Goal: Information Seeking & Learning: Compare options

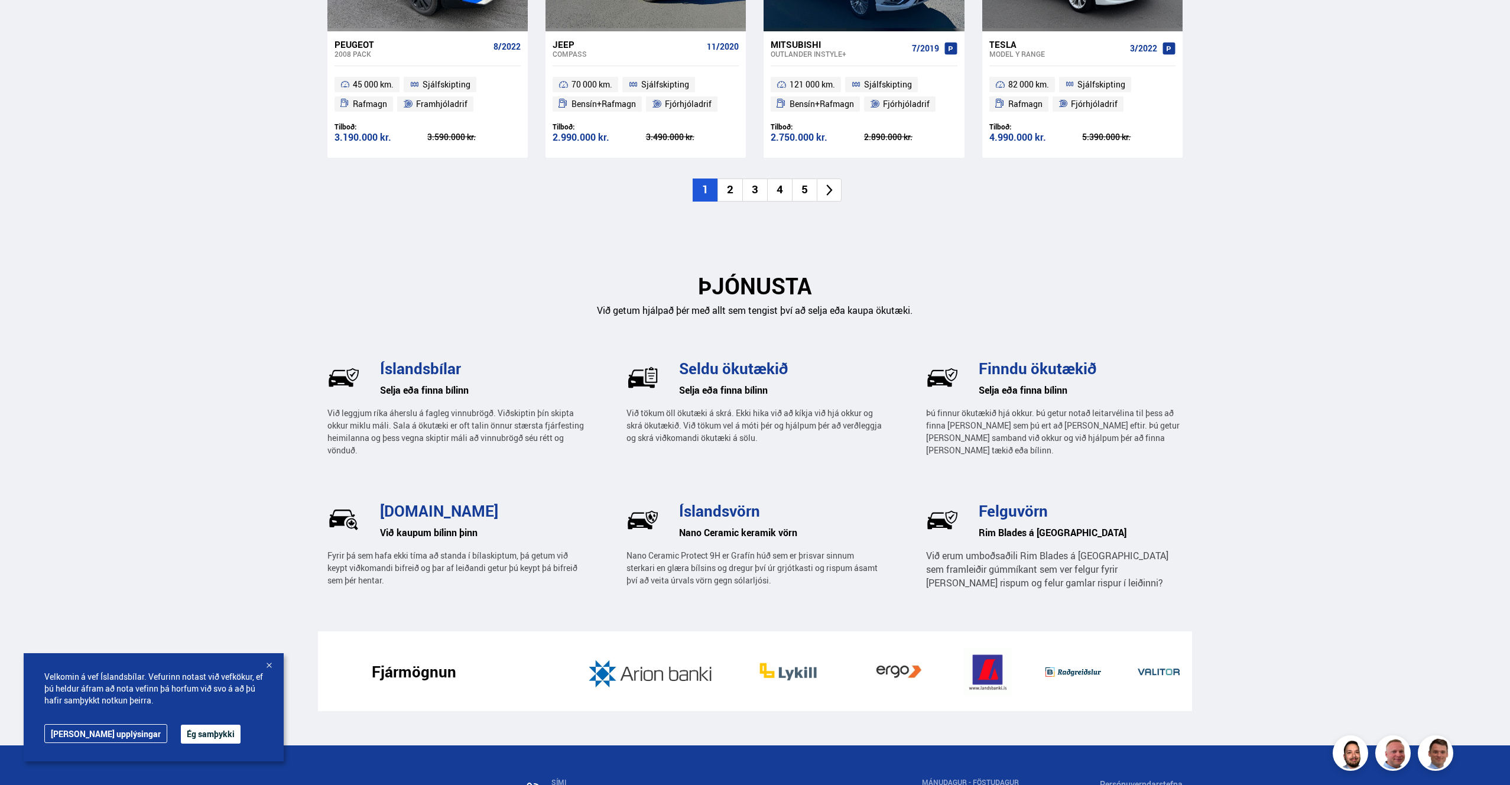
scroll to position [1590, 0]
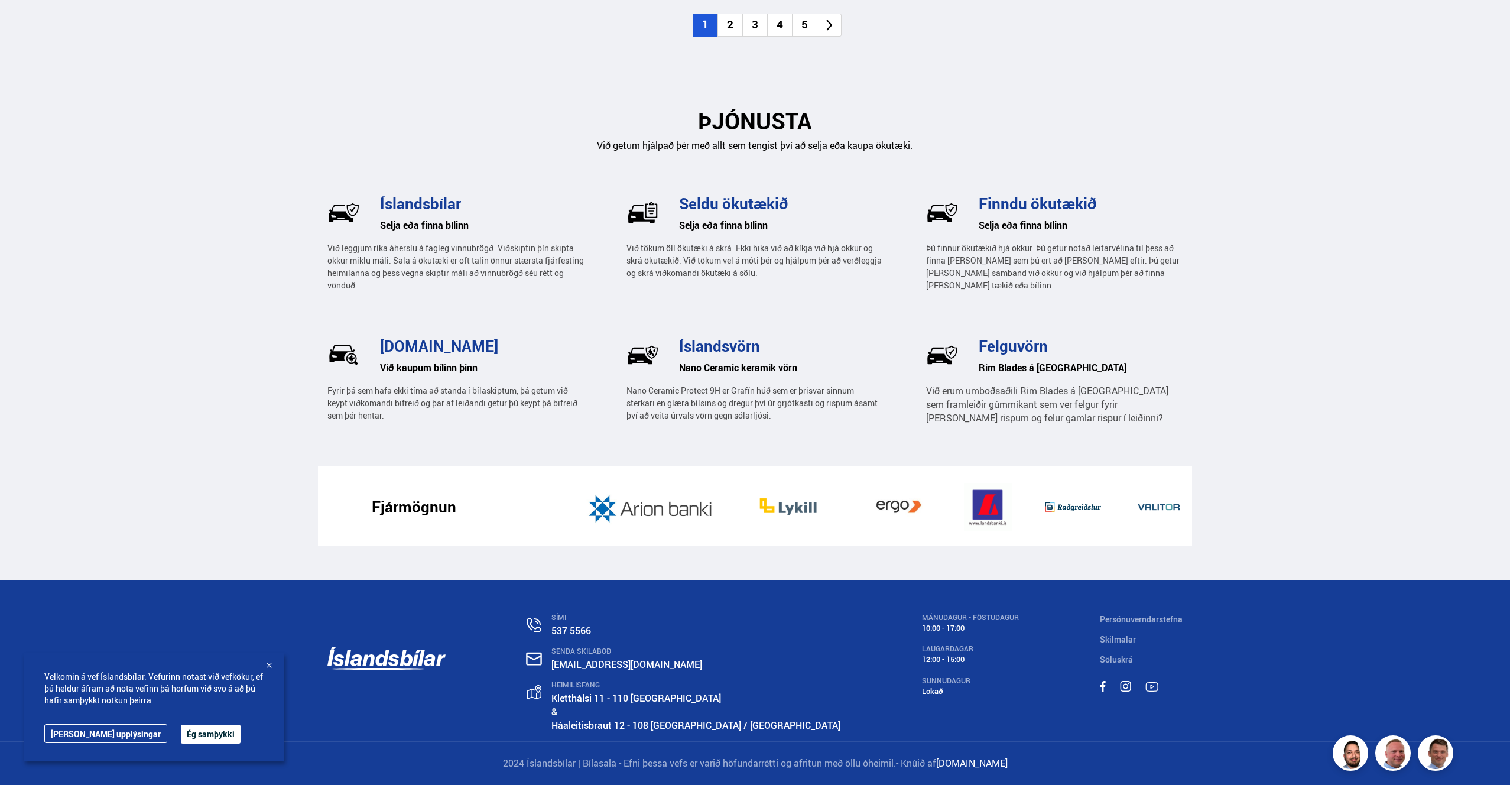
click at [374, 660] on link at bounding box center [386, 659] width 118 height 92
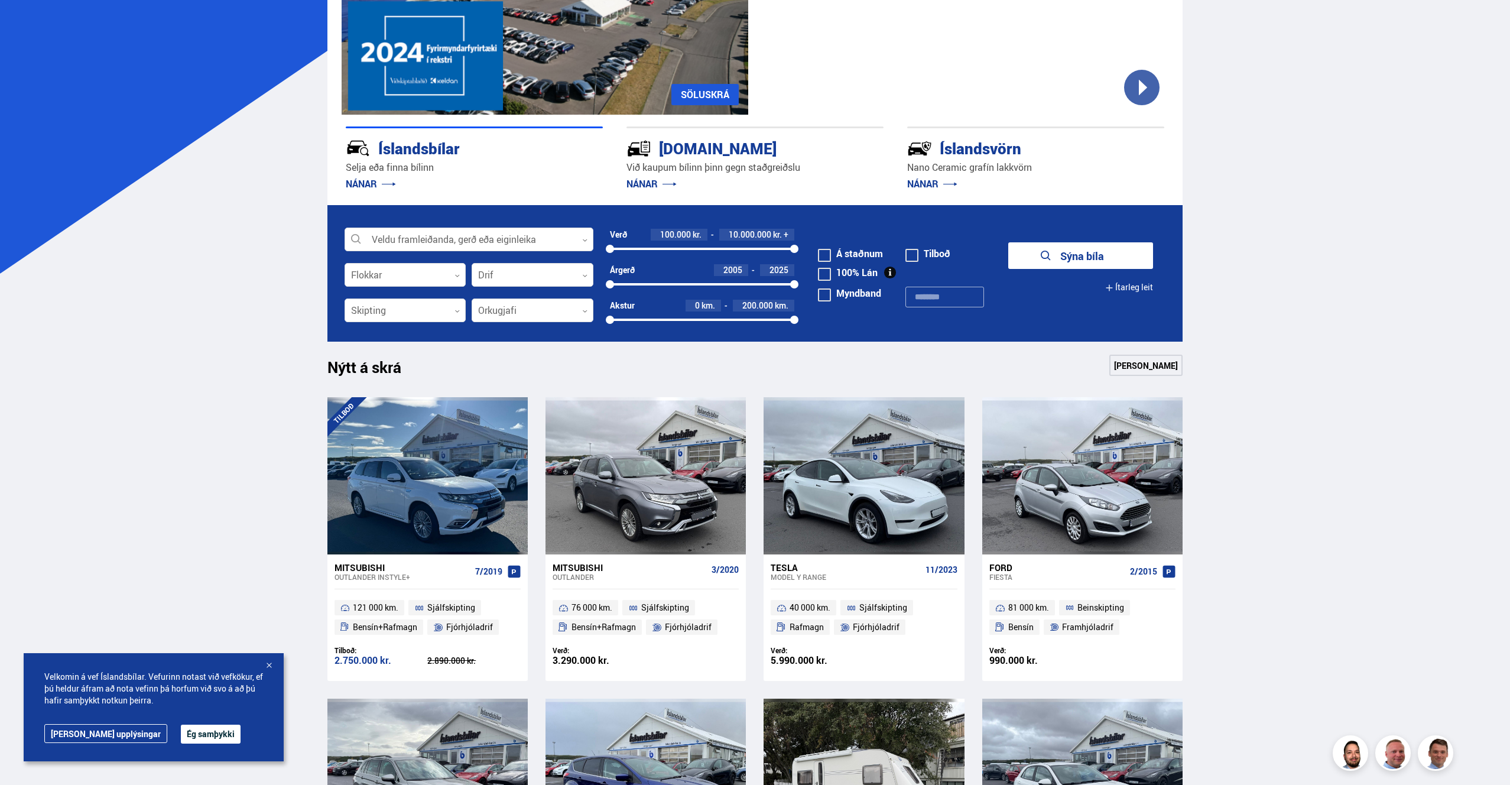
scroll to position [145, 0]
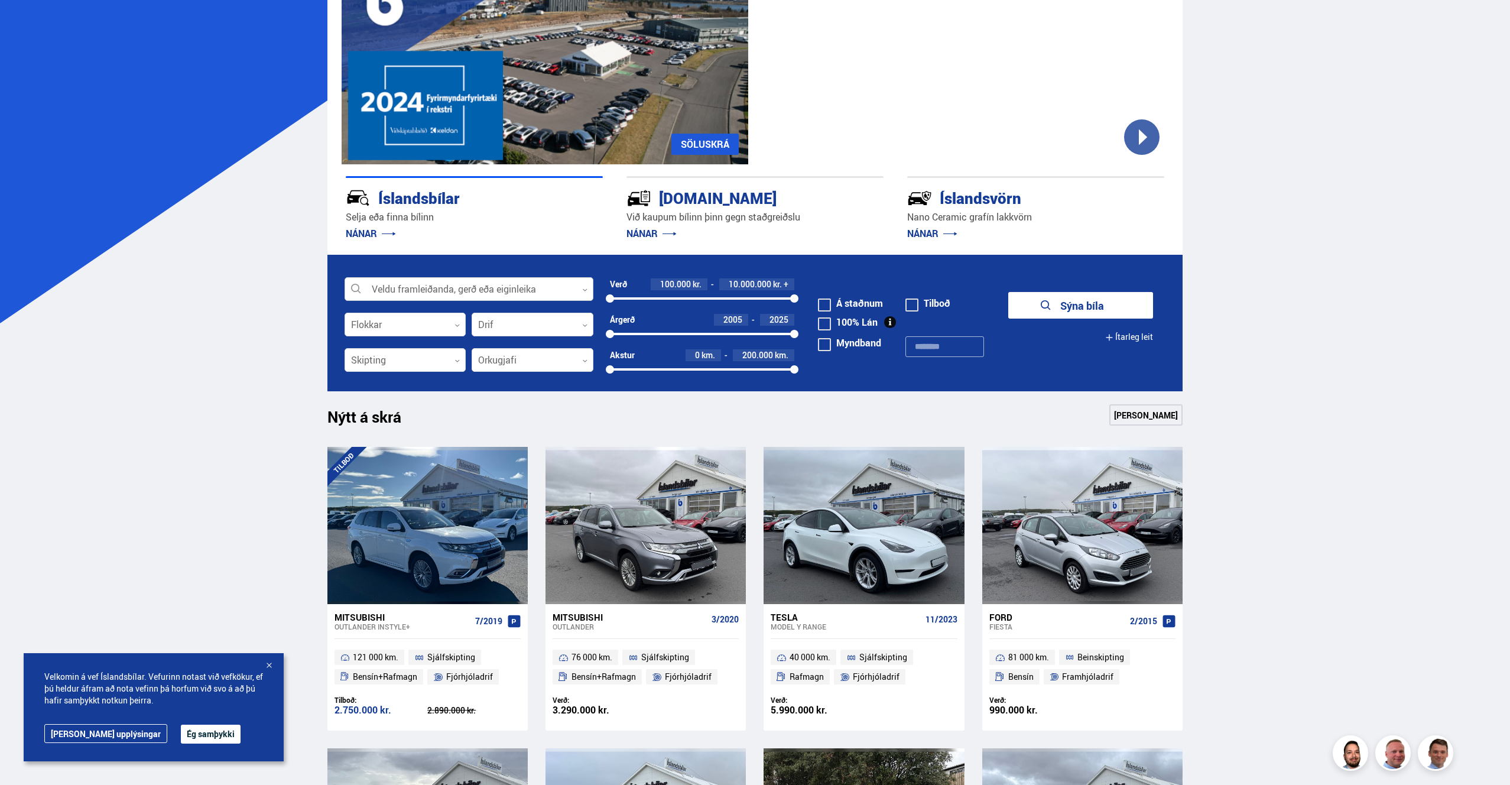
click at [413, 295] on div at bounding box center [469, 290] width 249 height 24
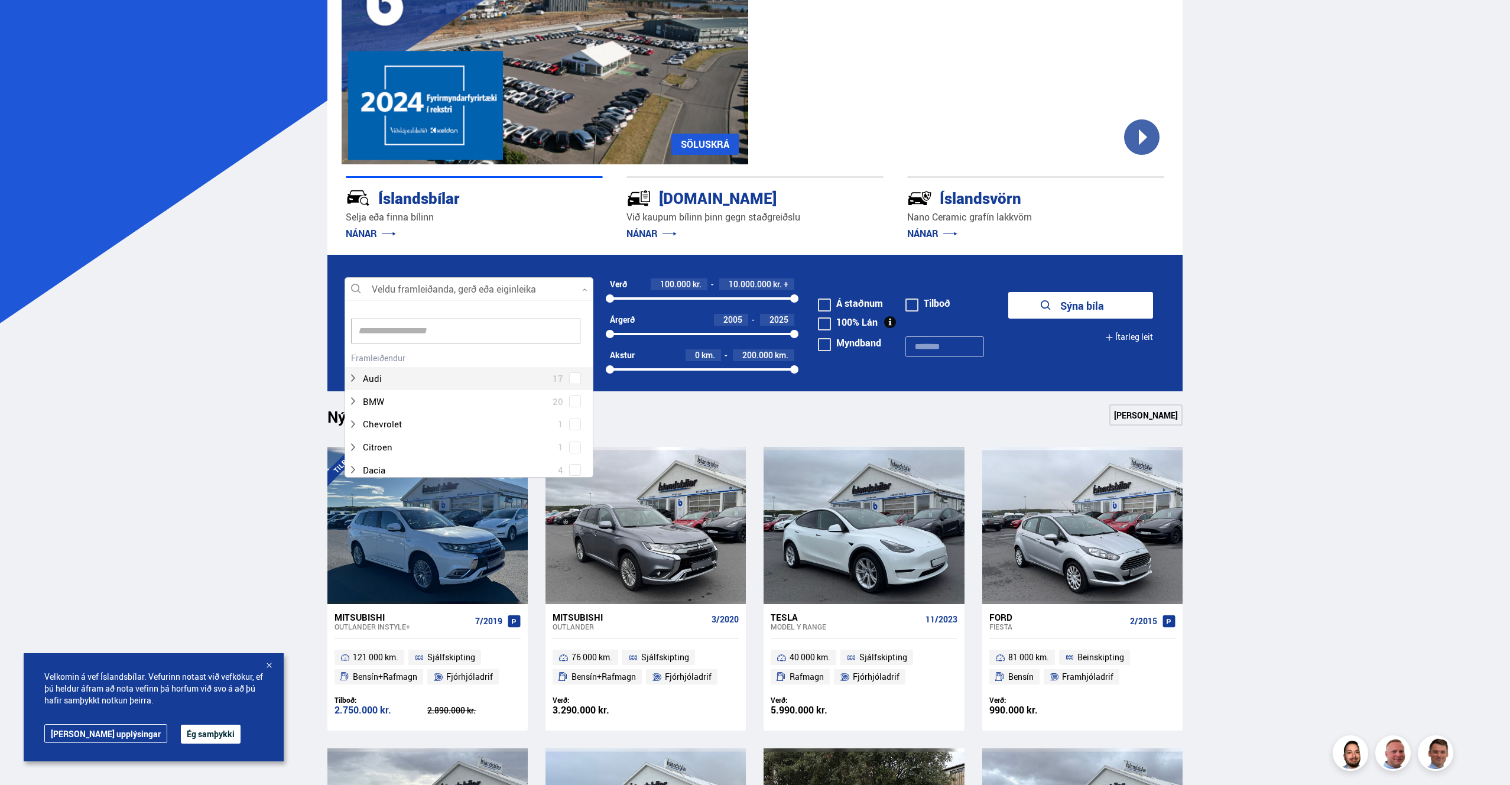
scroll to position [176, 245]
type input "*****"
click at [1008, 292] on button "Sýna bíla" at bounding box center [1080, 305] width 145 height 27
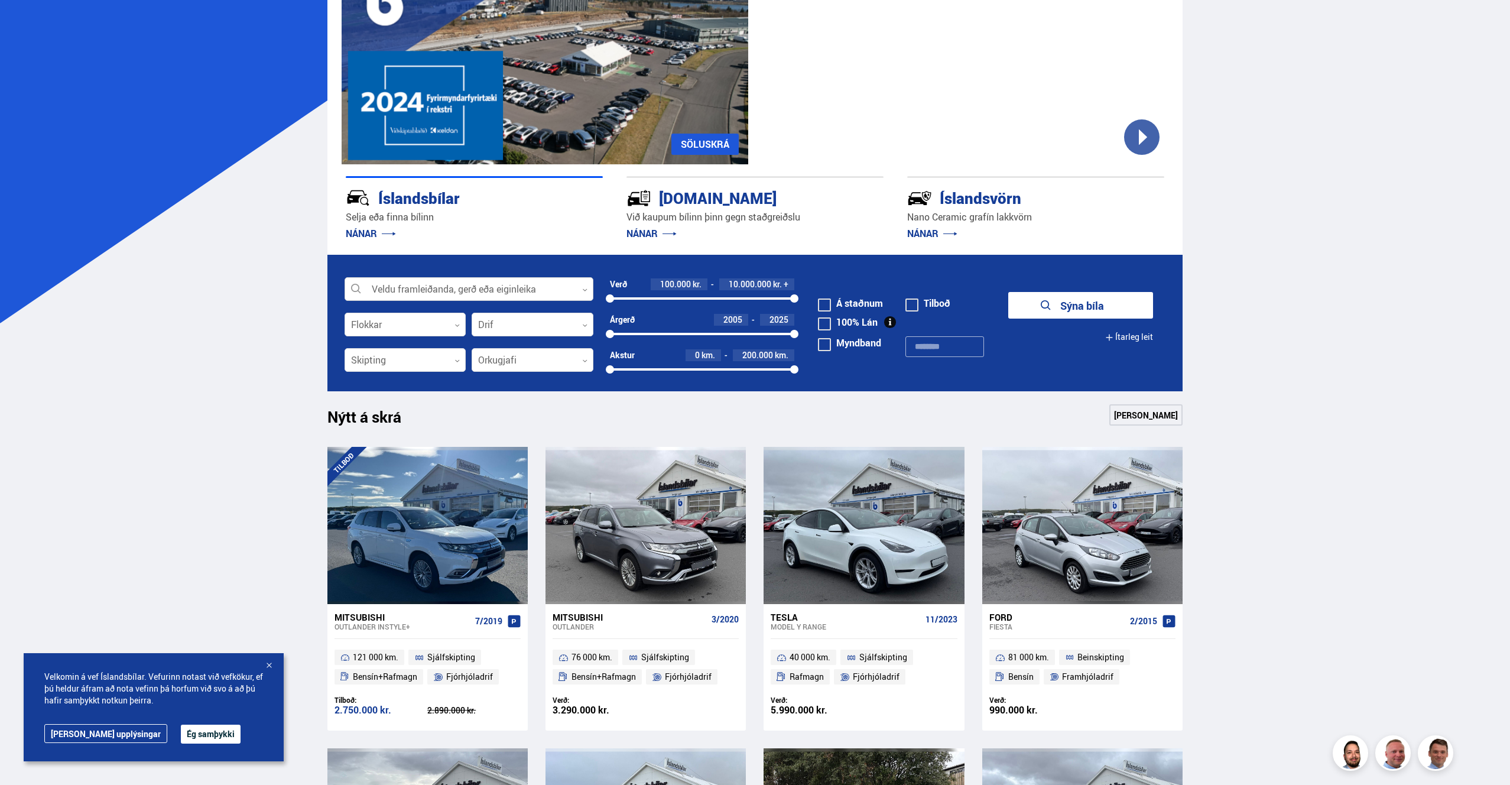
click at [453, 284] on div at bounding box center [469, 290] width 249 height 24
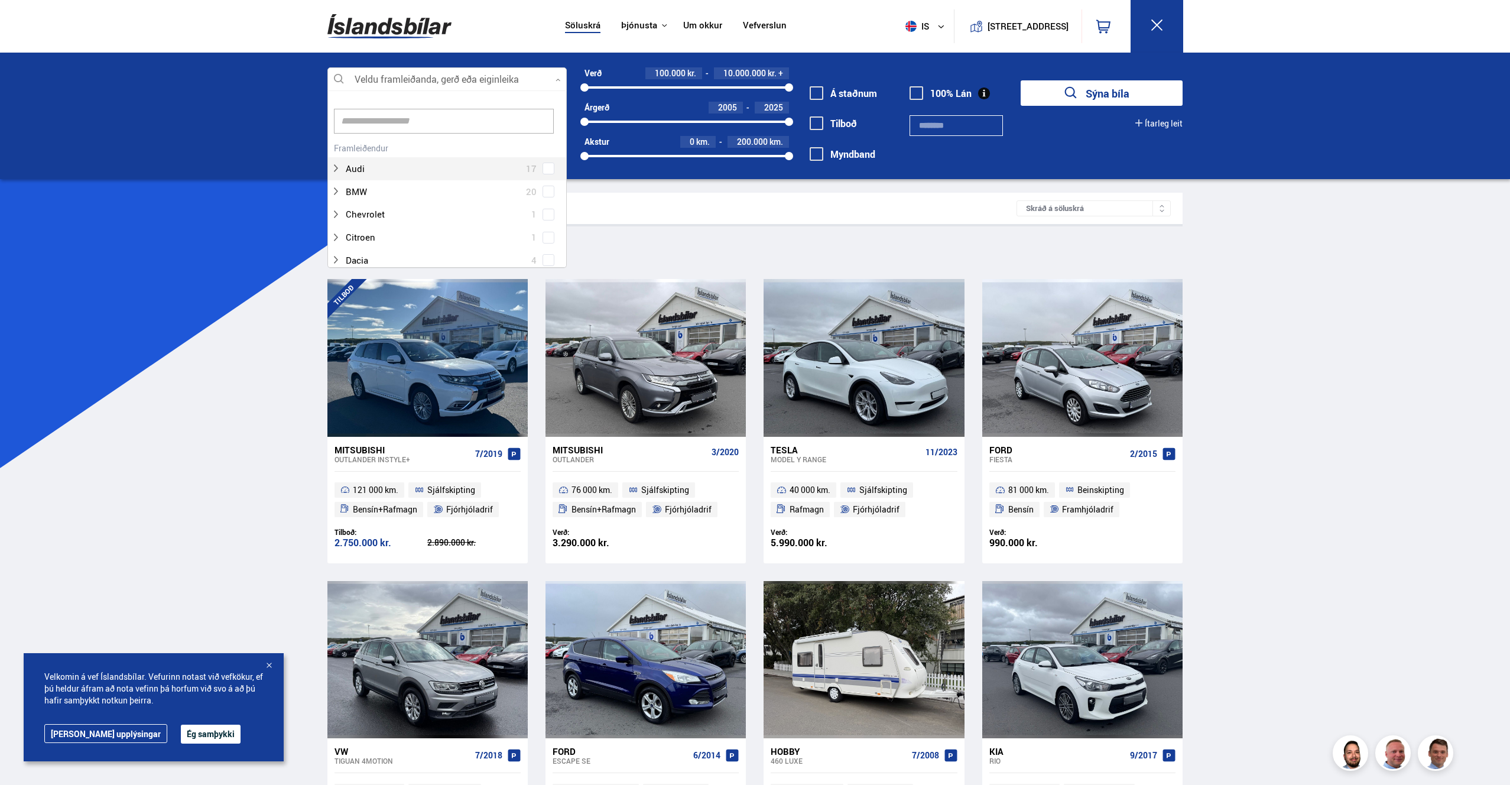
click at [408, 81] on div at bounding box center [446, 80] width 239 height 24
click at [537, 213] on div "Audi 17 BMW 20 Chevrolet 1 Citroen 1 Dacia 4 Dodge 1 Ducati 1 Fiat 3 Ford 21 Ho…" at bounding box center [447, 387] width 238 height 448
type input "***"
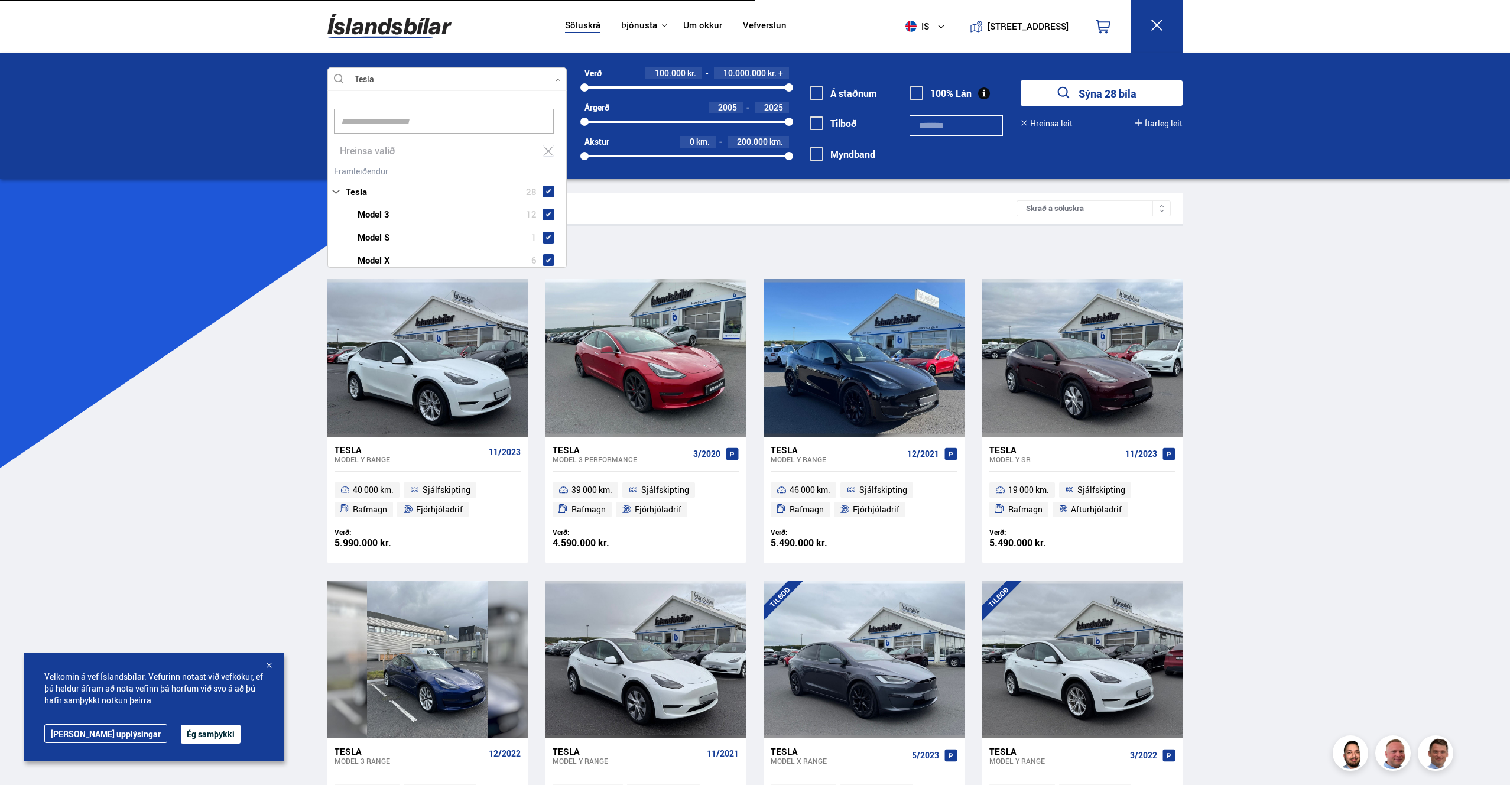
drag, startPoint x: 1105, startPoint y: 95, endPoint x: 1117, endPoint y: 96, distance: 12.5
click at [1105, 95] on button "Sýna 28 bíla" at bounding box center [1102, 92] width 162 height 25
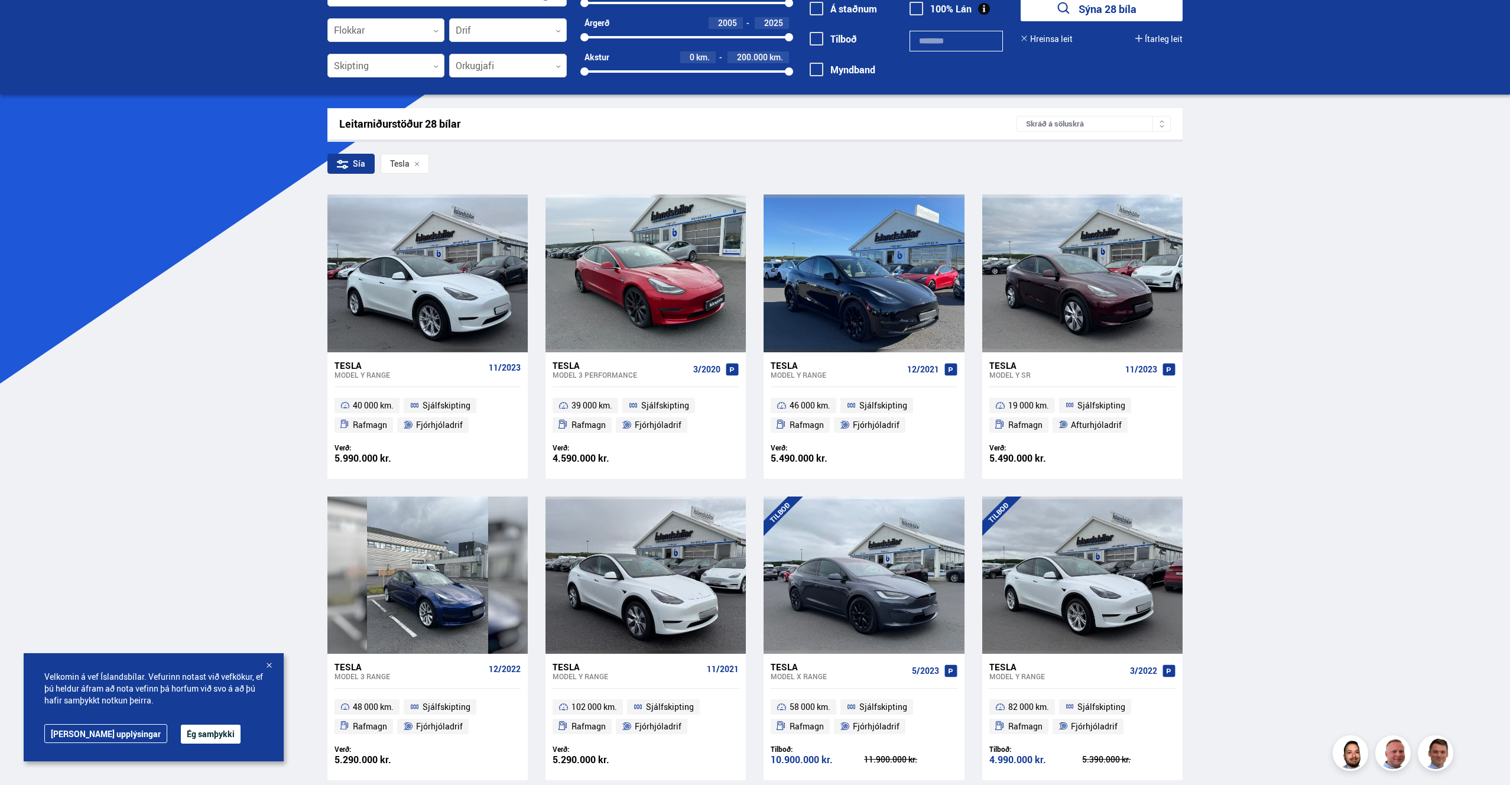
scroll to position [86, 0]
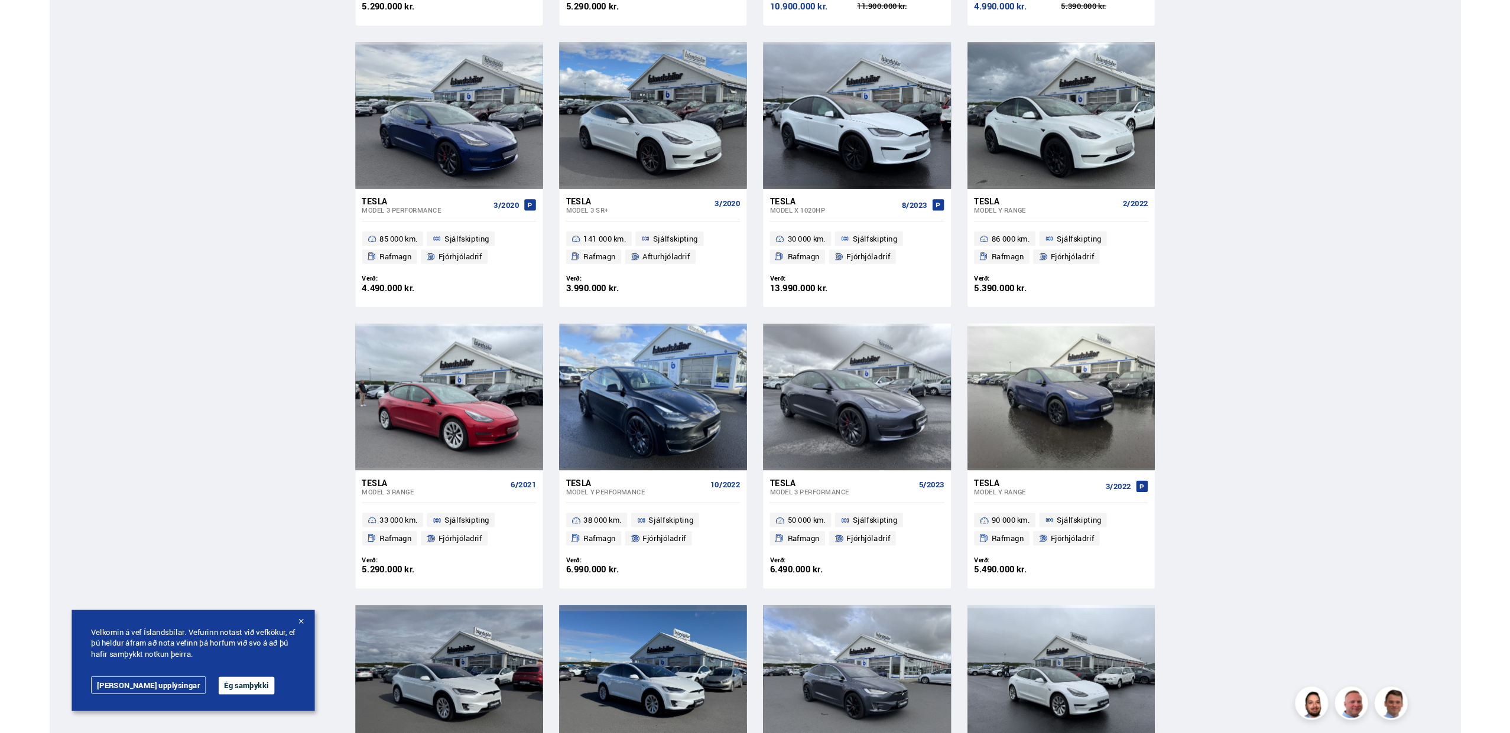
scroll to position [838, 0]
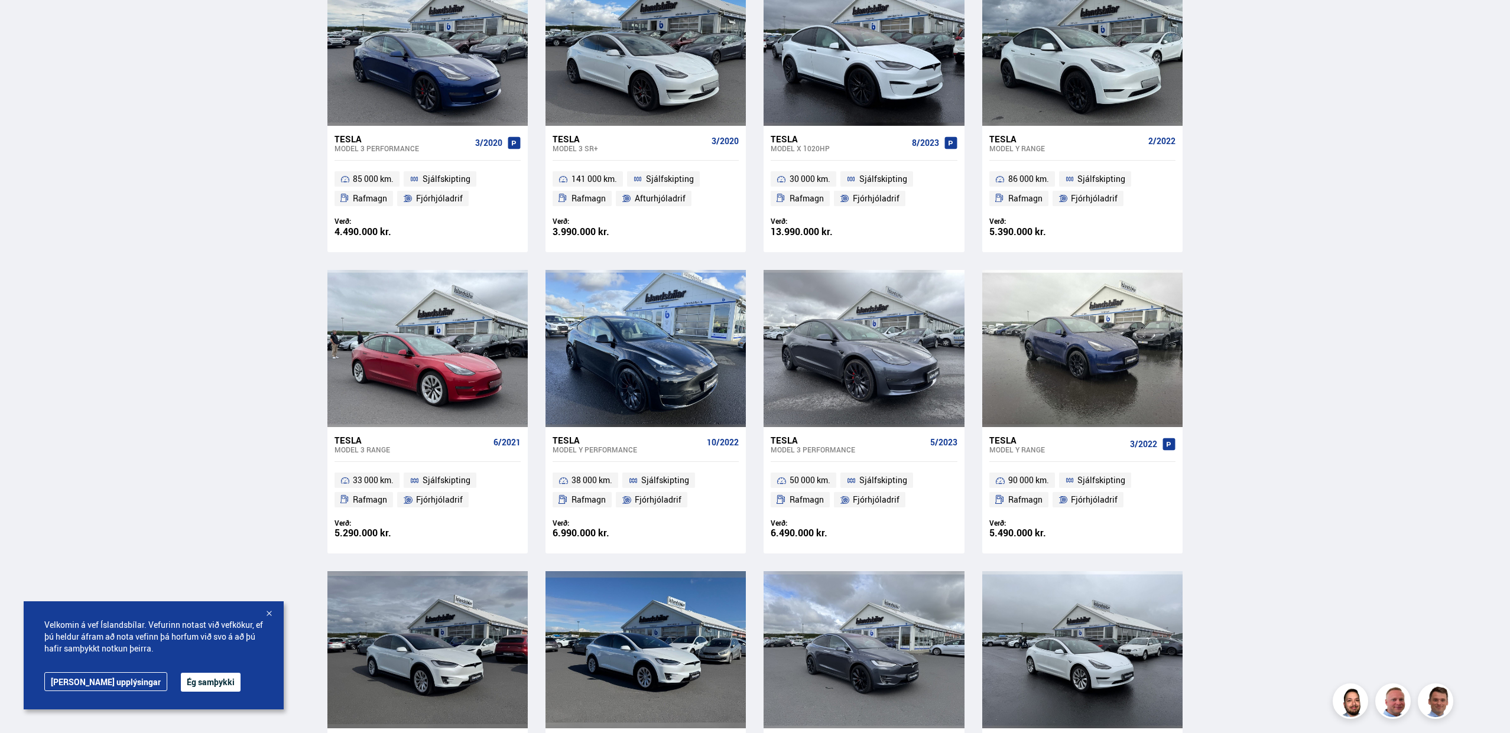
click at [267, 317] on div "Söluskrá Þjónusta Íslandsbílar Kaupumbila.is Íslandsvörn Leiðbeiningar Um okkur…" at bounding box center [755, 263] width 1510 height 2354
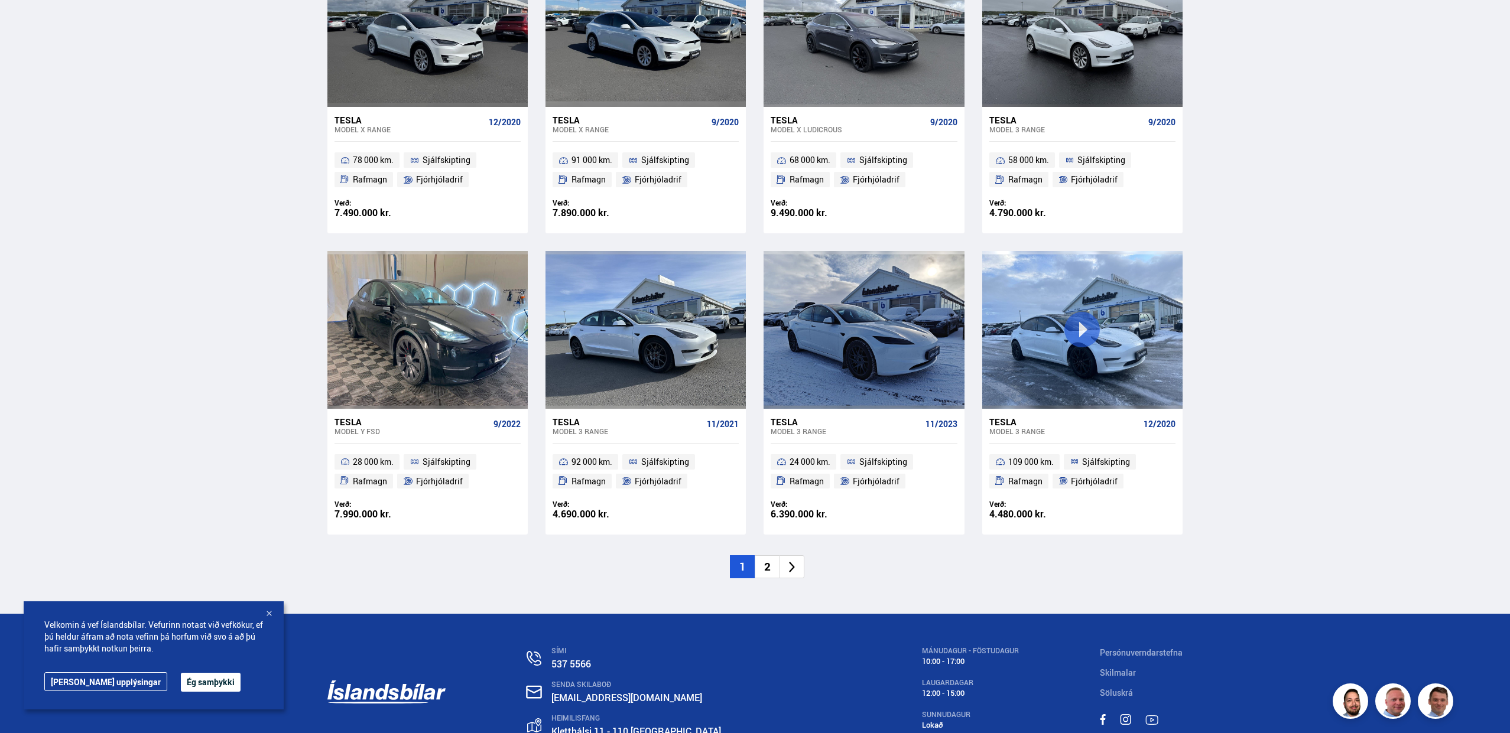
scroll to position [1615, 0]
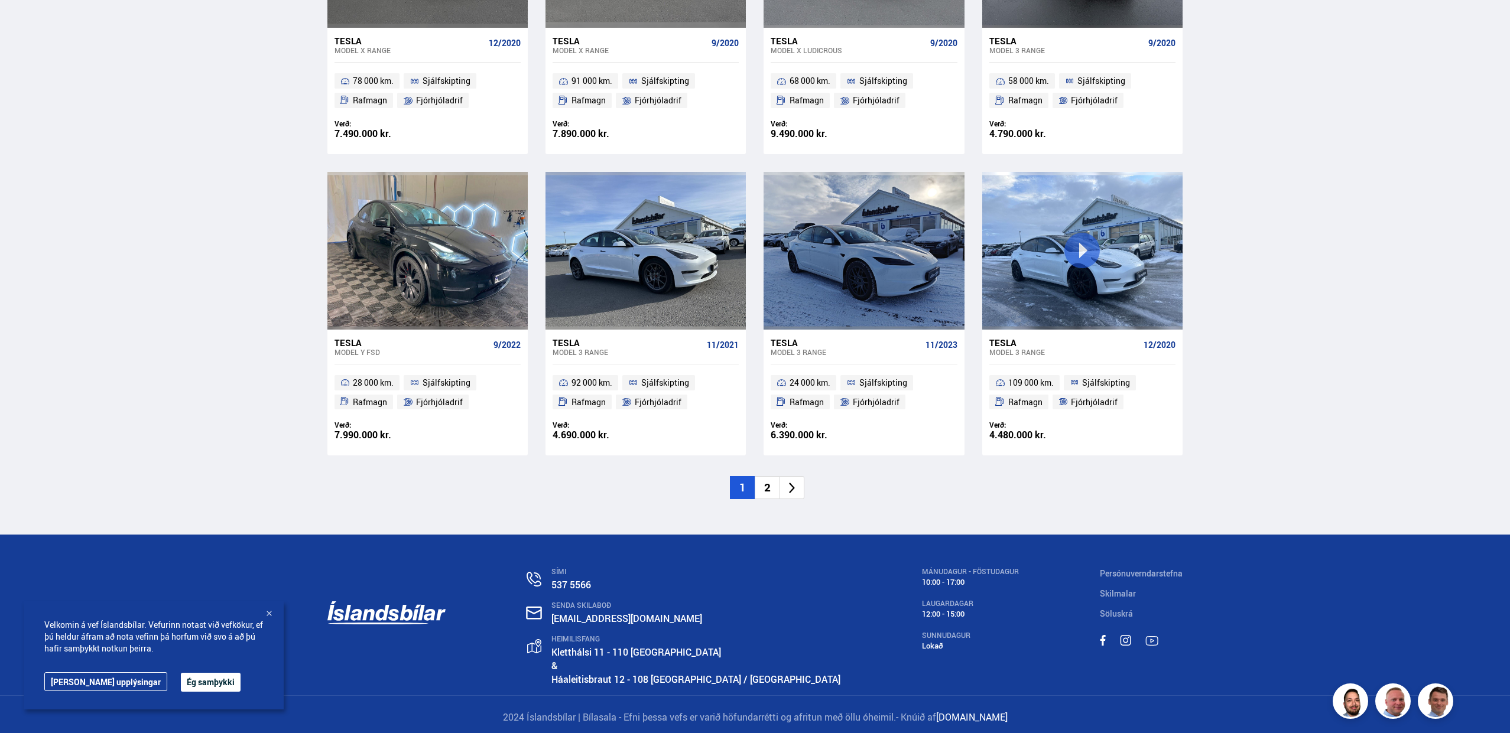
click at [784, 492] on li at bounding box center [791, 487] width 25 height 23
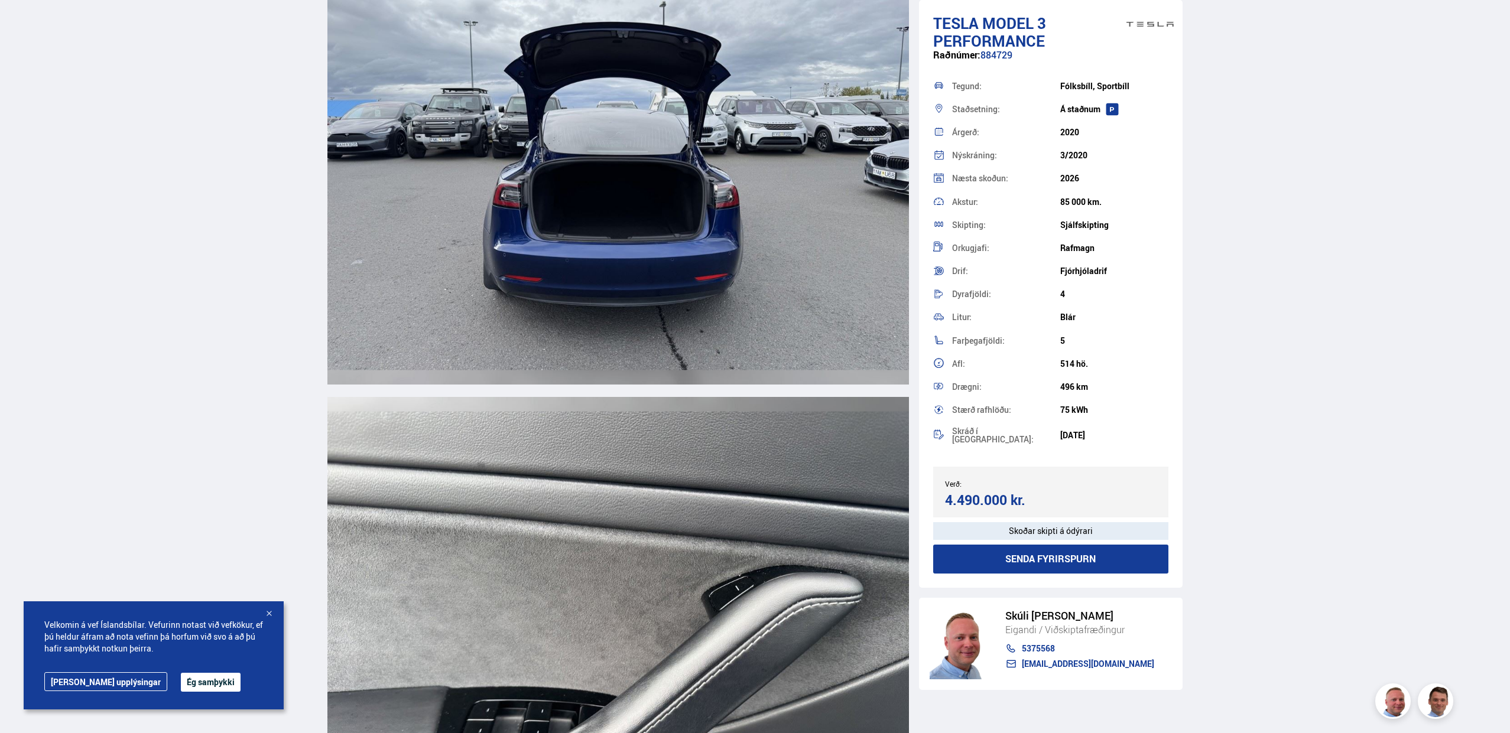
scroll to position [10669, 0]
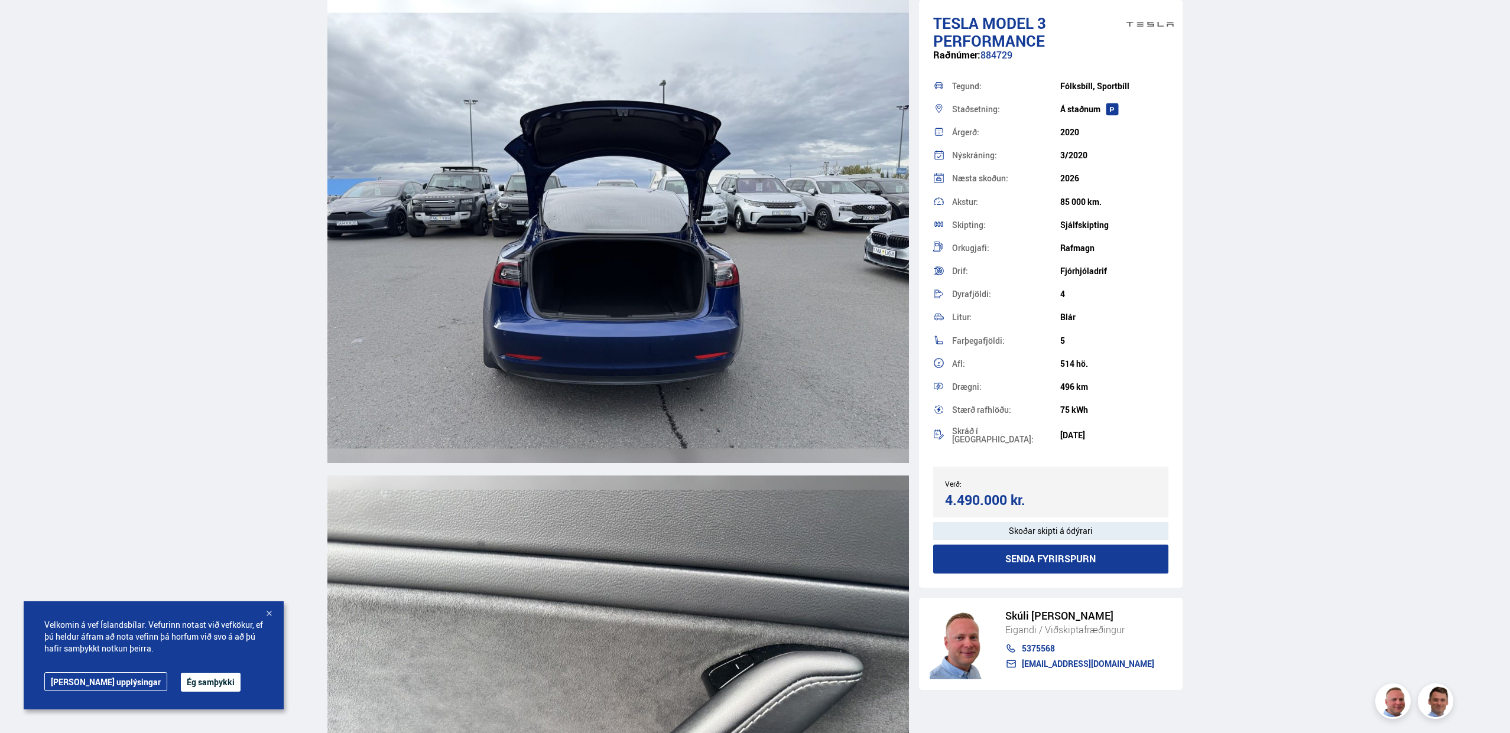
click at [630, 288] on img at bounding box center [618, 230] width 582 height 465
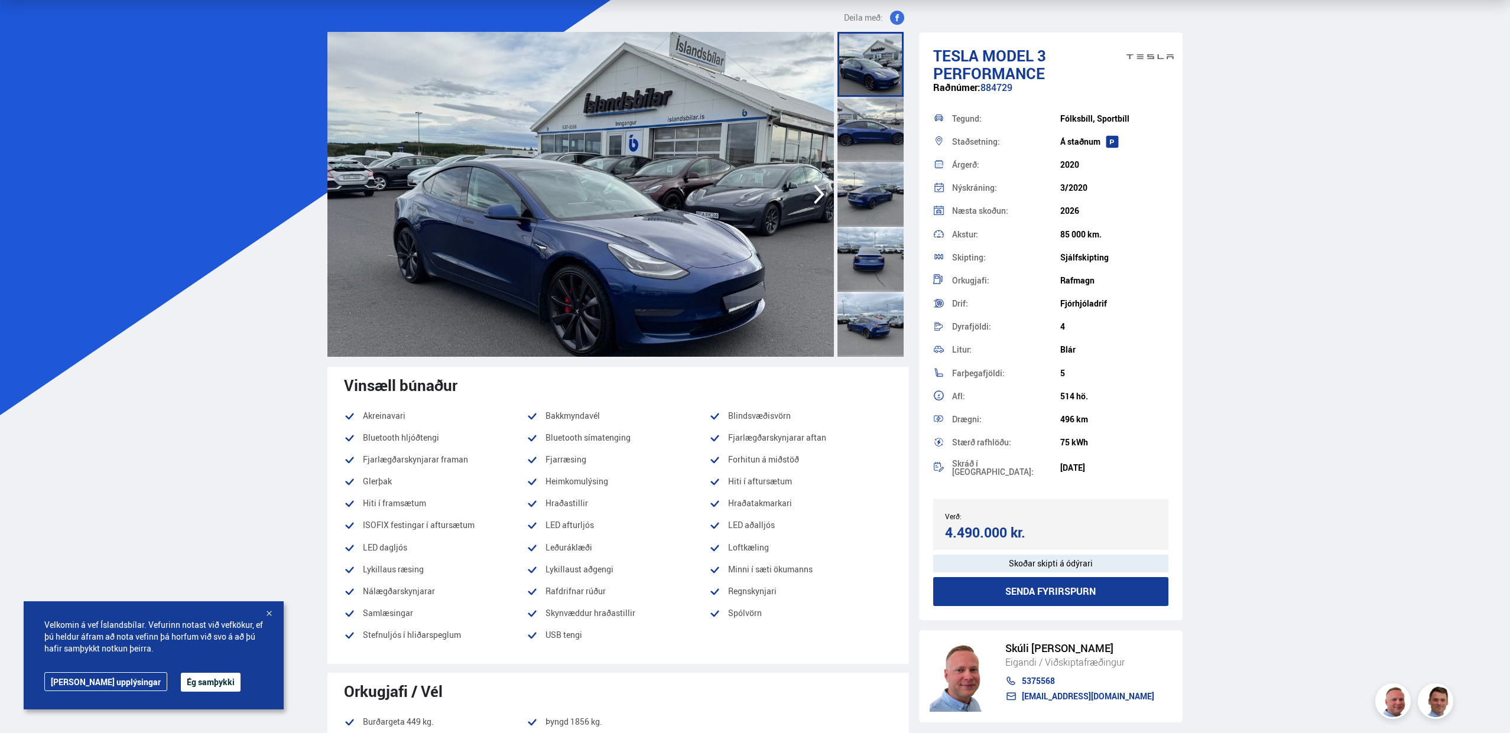
scroll to position [56, 0]
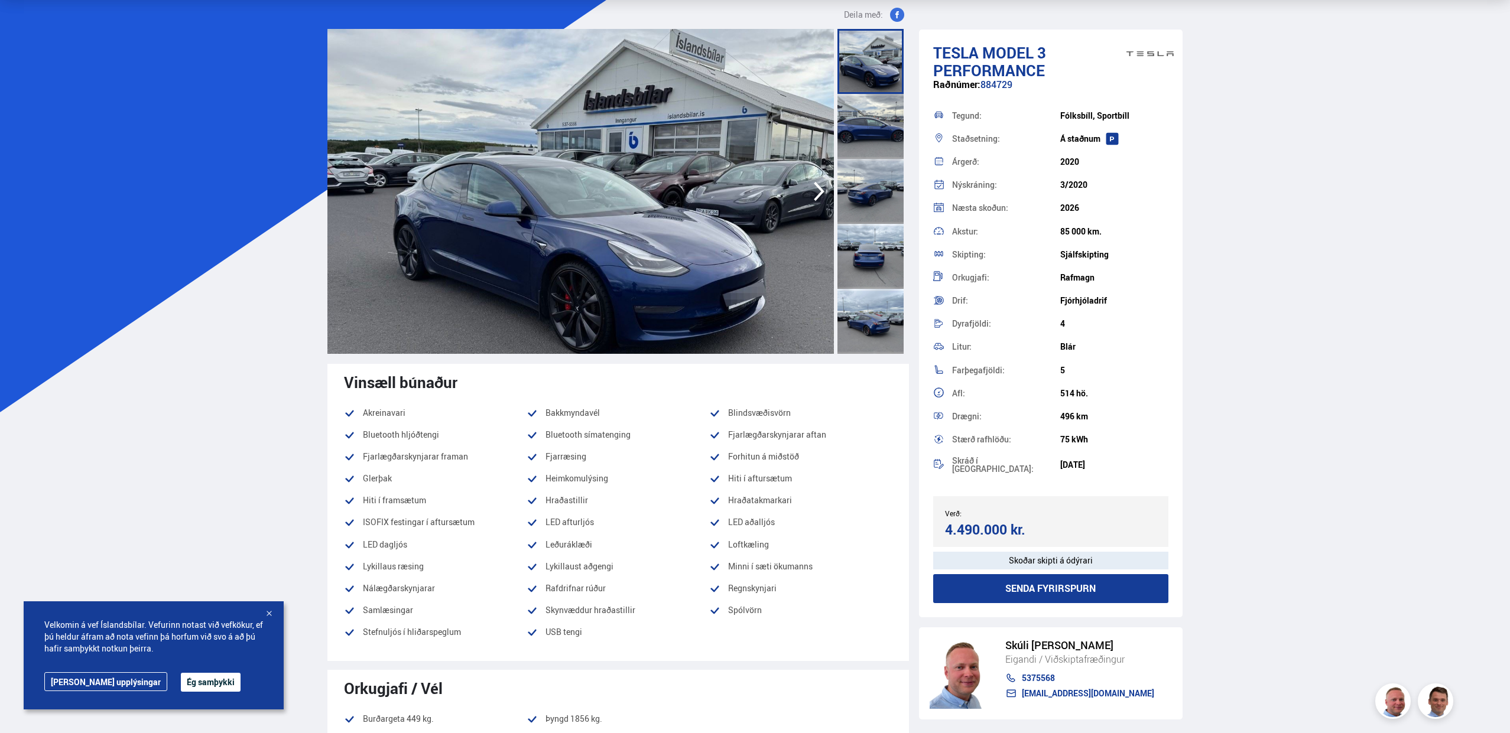
drag, startPoint x: 1068, startPoint y: 439, endPoint x: 1055, endPoint y: 440, distance: 13.1
click at [1055, 440] on div "Stærð rafhlöðu: 75 kWh" at bounding box center [1051, 439] width 236 height 23
click at [1042, 440] on div "Stærð rafhlöðu:" at bounding box center [1006, 440] width 108 height 8
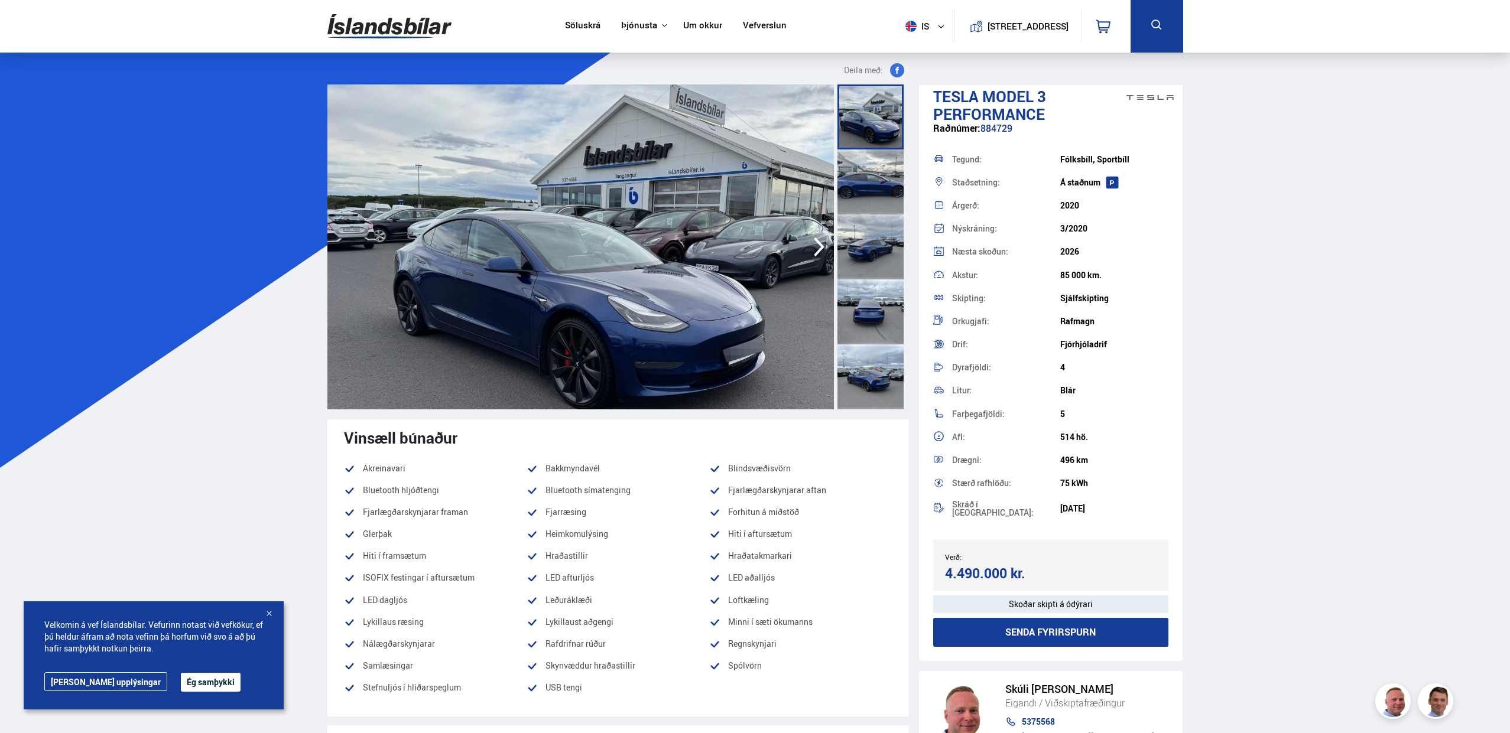
scroll to position [0, 0]
drag, startPoint x: 1058, startPoint y: 458, endPoint x: 1146, endPoint y: 462, distance: 87.6
click at [1128, 463] on div "Drægni: 496 km" at bounding box center [1051, 460] width 236 height 23
drag, startPoint x: 1258, startPoint y: 465, endPoint x: 1244, endPoint y: 466, distance: 14.2
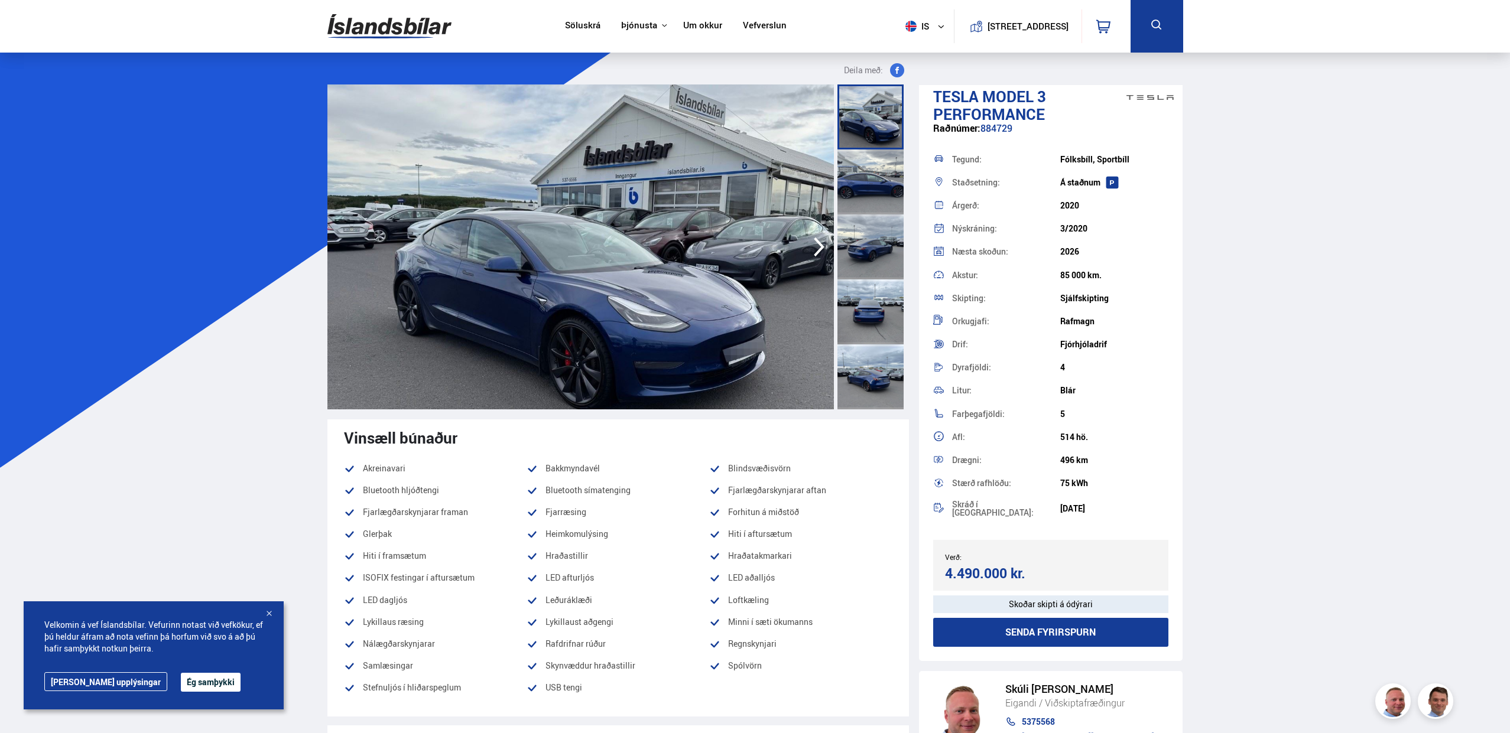
scroll to position [12, 0]
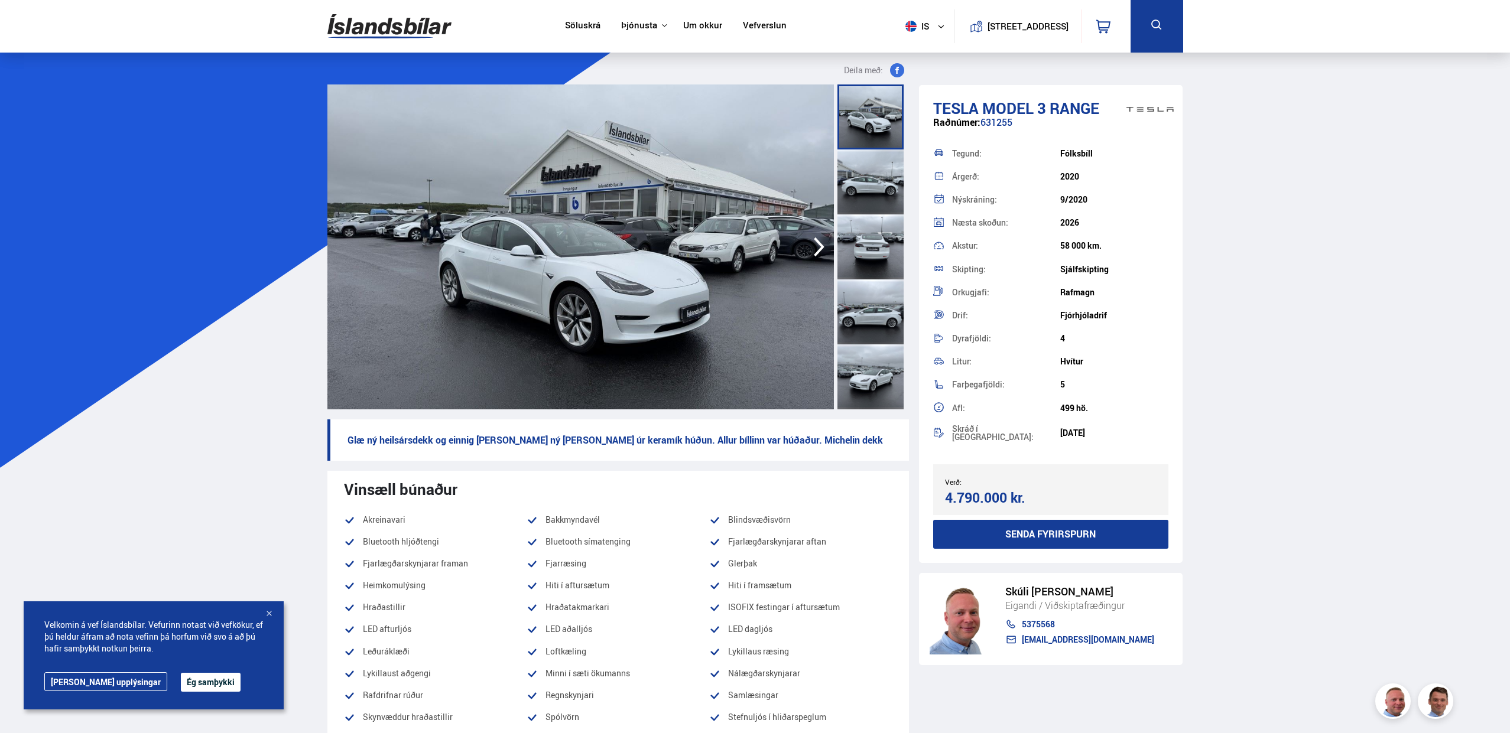
click at [820, 249] on icon "button" at bounding box center [819, 248] width 11 height 20
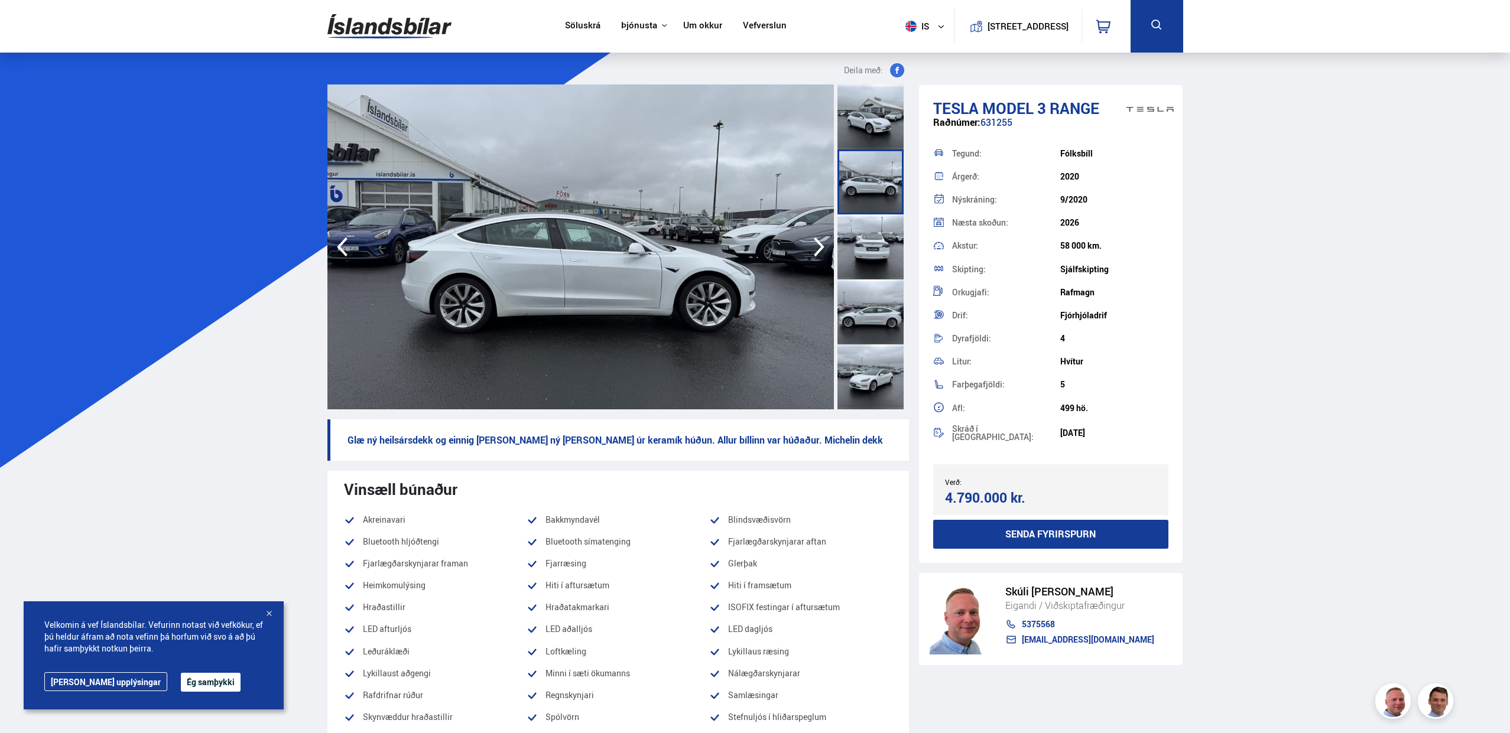
click at [822, 248] on icon "button" at bounding box center [819, 248] width 11 height 20
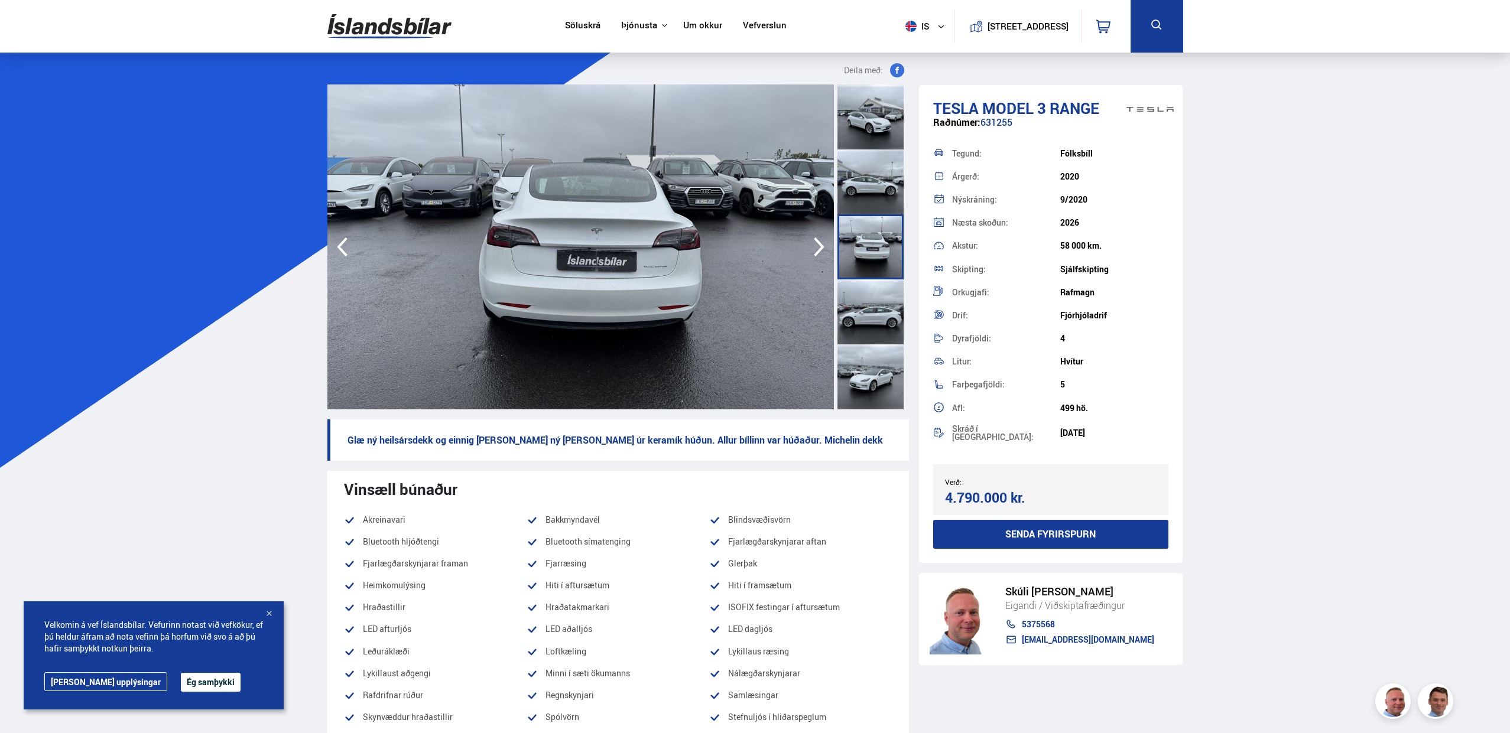
click at [823, 248] on icon "button" at bounding box center [819, 248] width 11 height 20
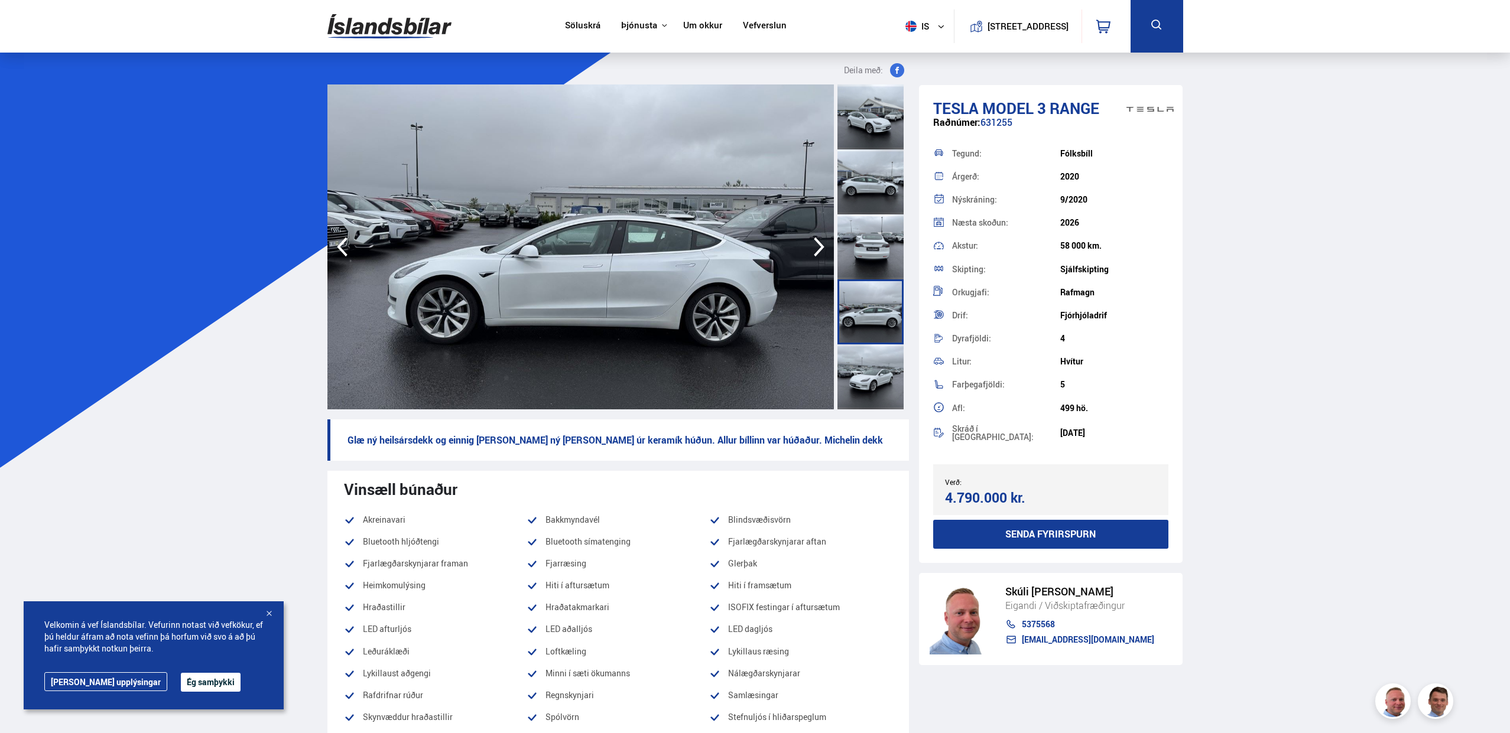
click at [823, 248] on icon "button" at bounding box center [819, 248] width 11 height 20
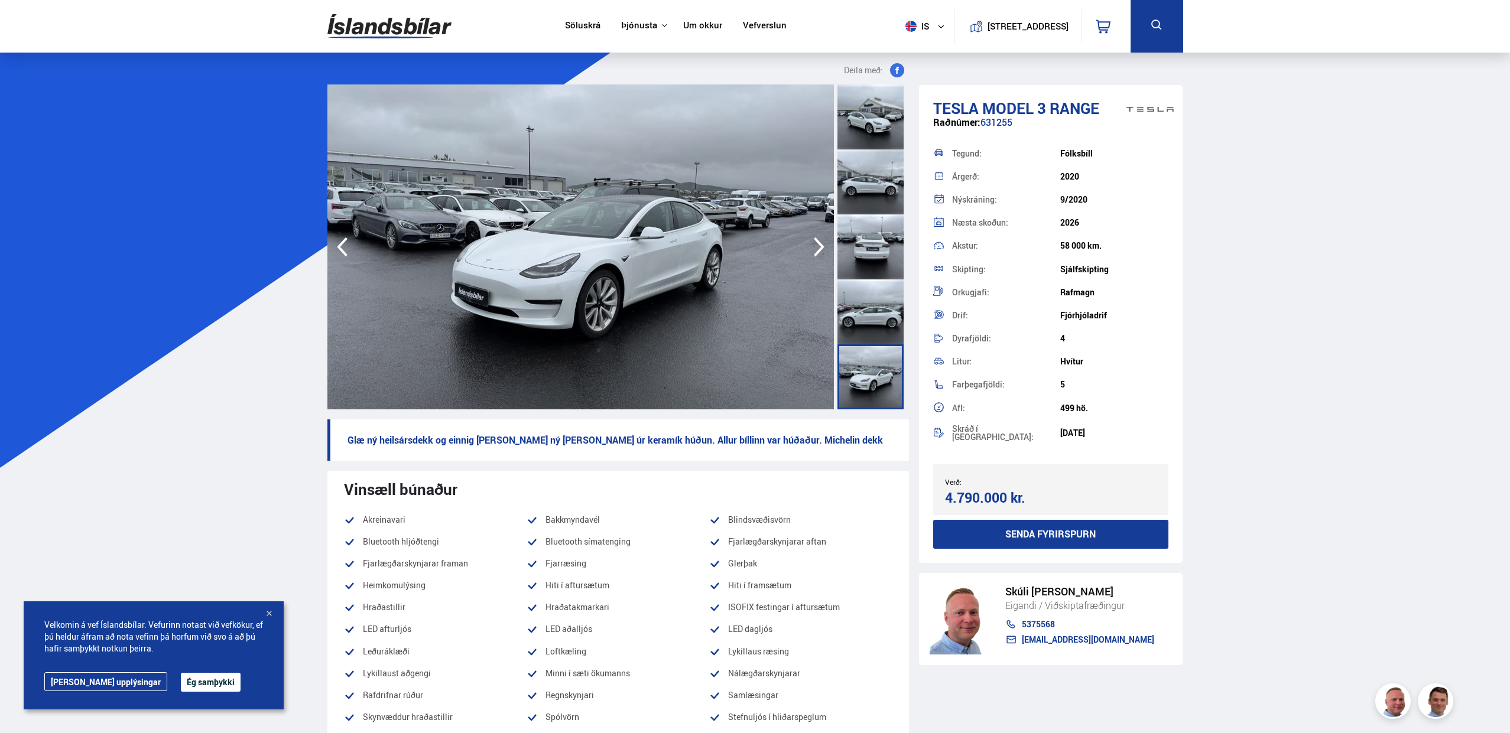
click at [823, 248] on icon "button" at bounding box center [819, 248] width 11 height 20
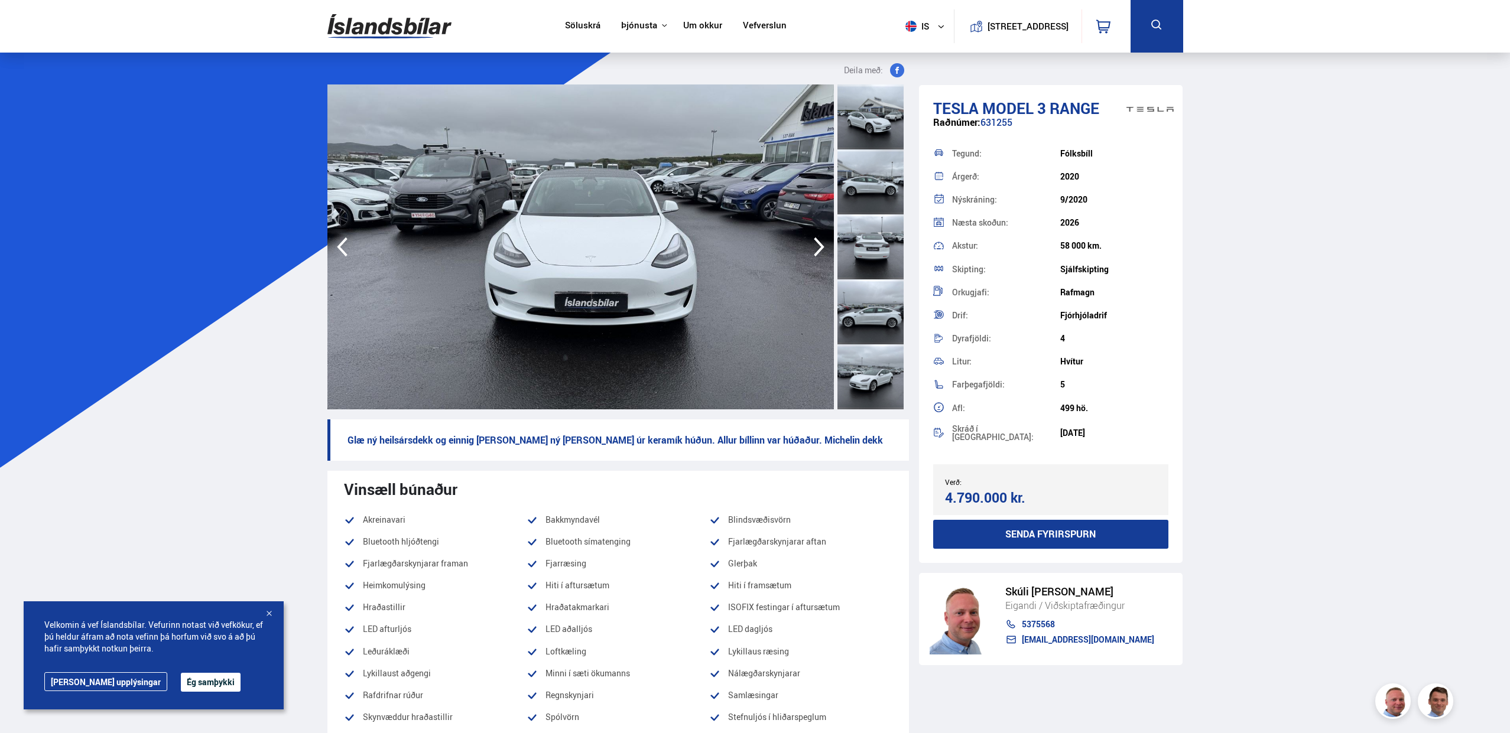
click at [823, 248] on icon "button" at bounding box center [819, 248] width 11 height 20
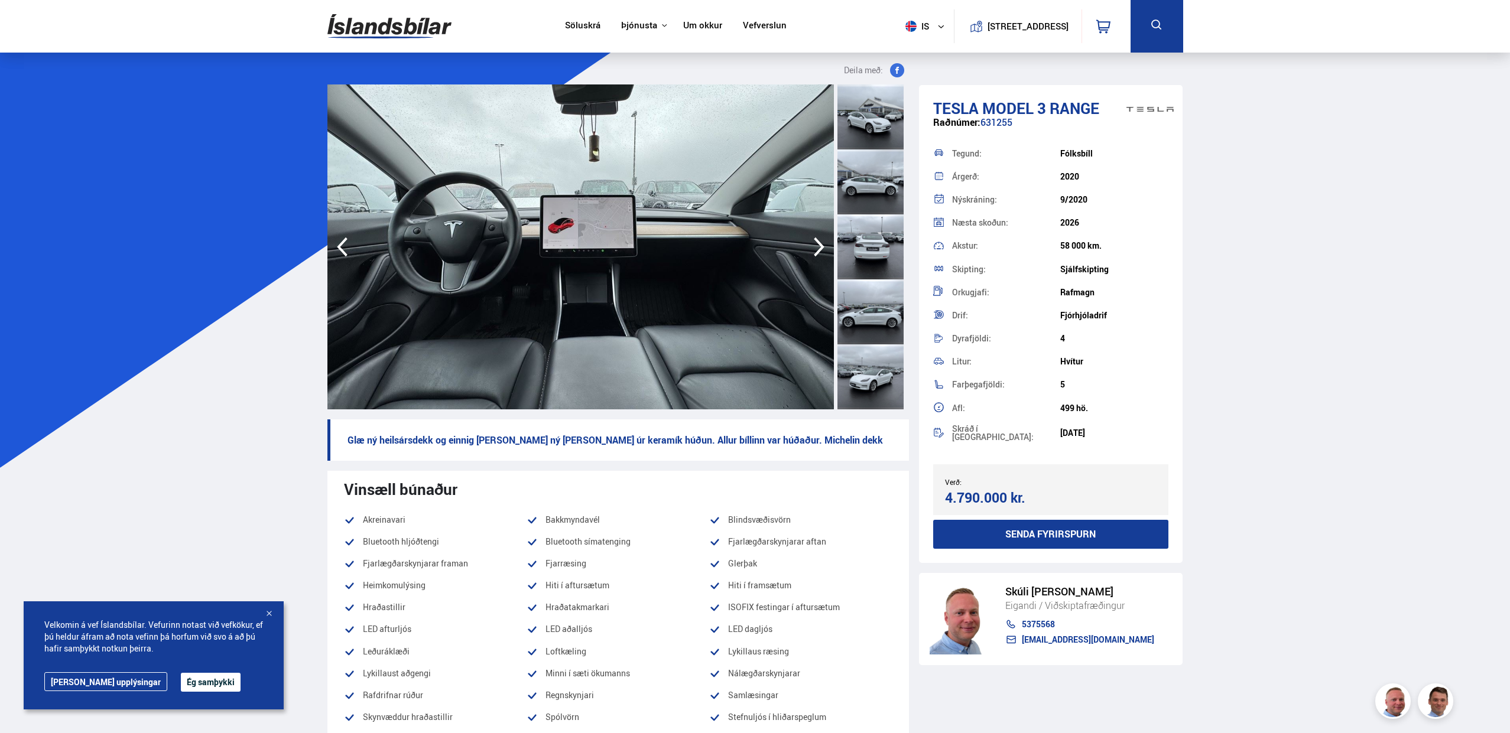
click at [823, 248] on icon "button" at bounding box center [819, 248] width 11 height 20
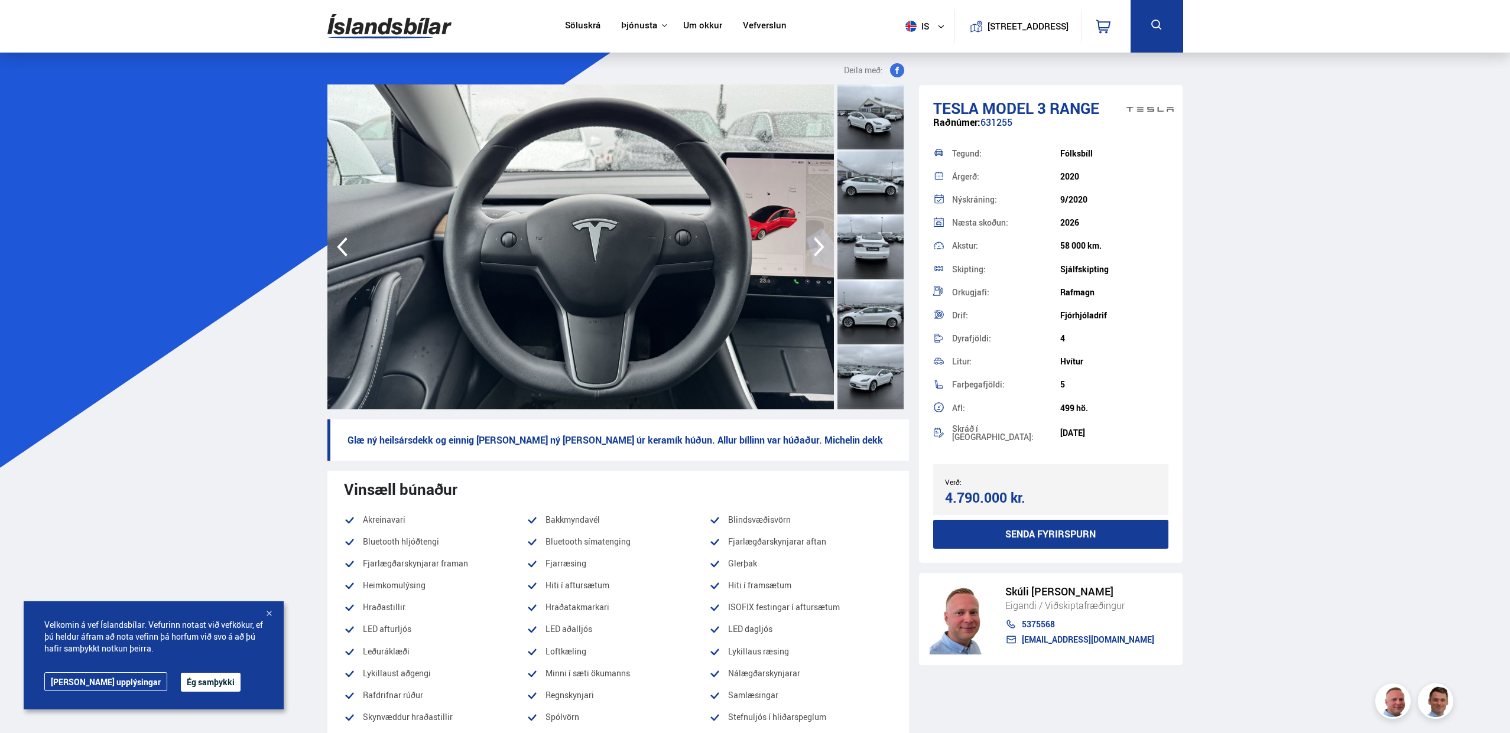
click at [823, 248] on icon "button" at bounding box center [819, 248] width 11 height 20
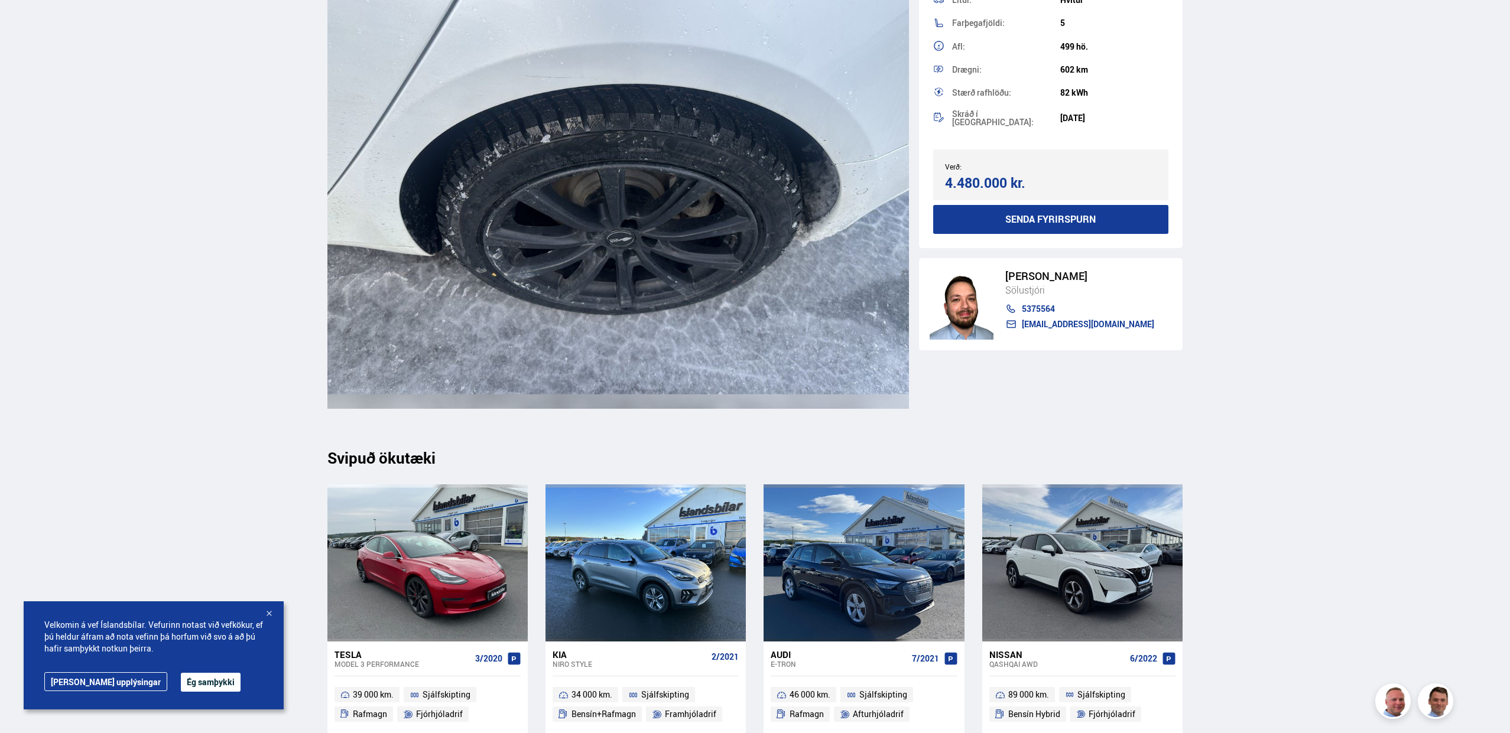
scroll to position [14532, 0]
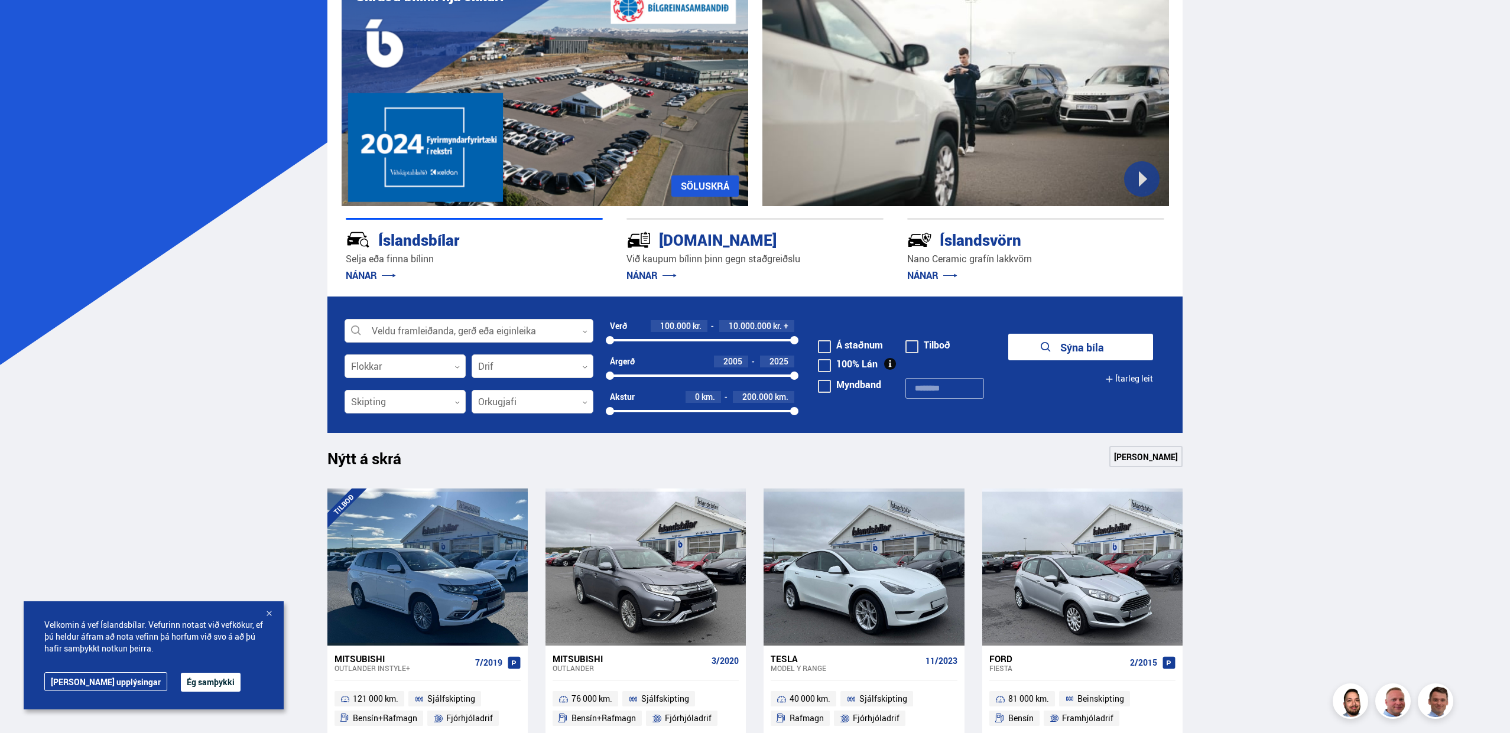
scroll to position [119, 0]
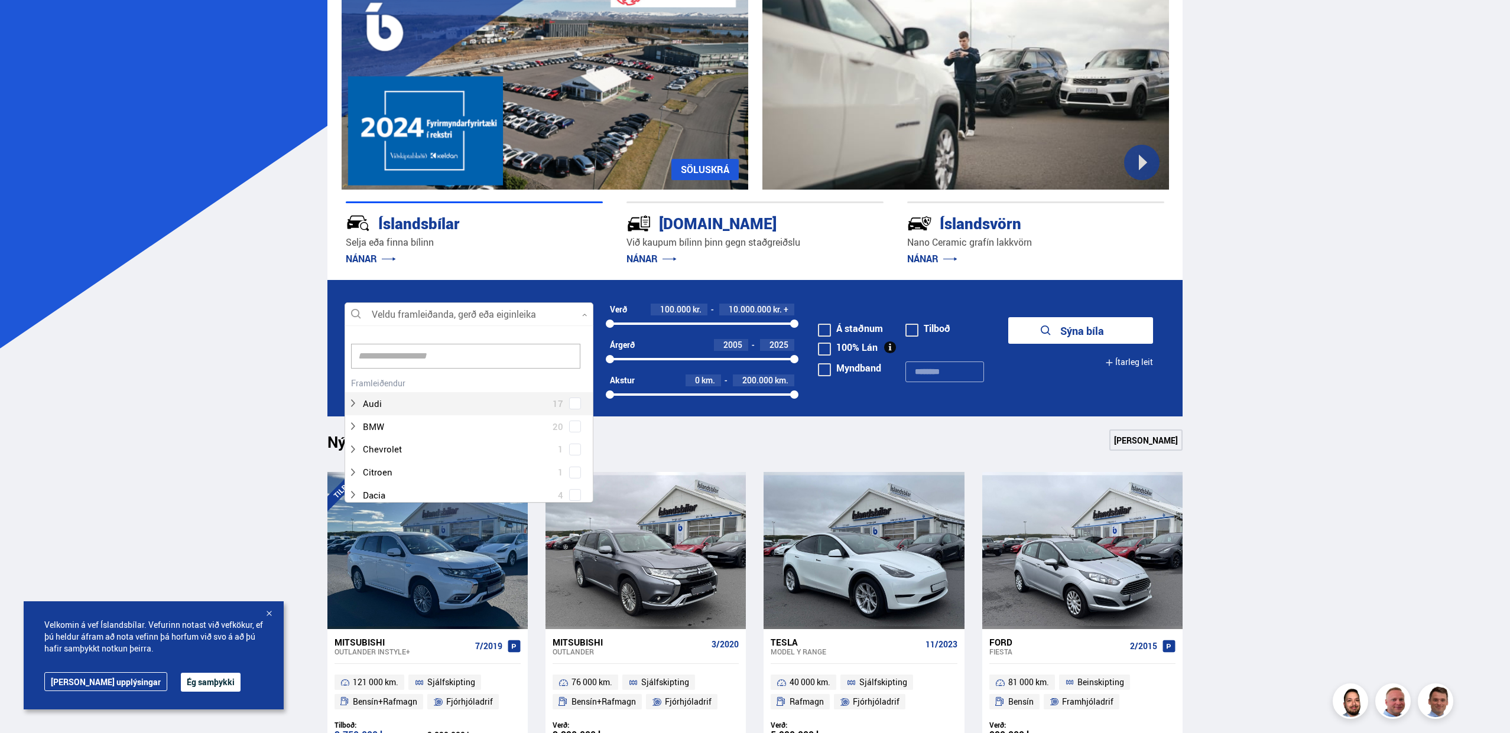
click at [418, 307] on div at bounding box center [469, 315] width 249 height 24
type input "*******"
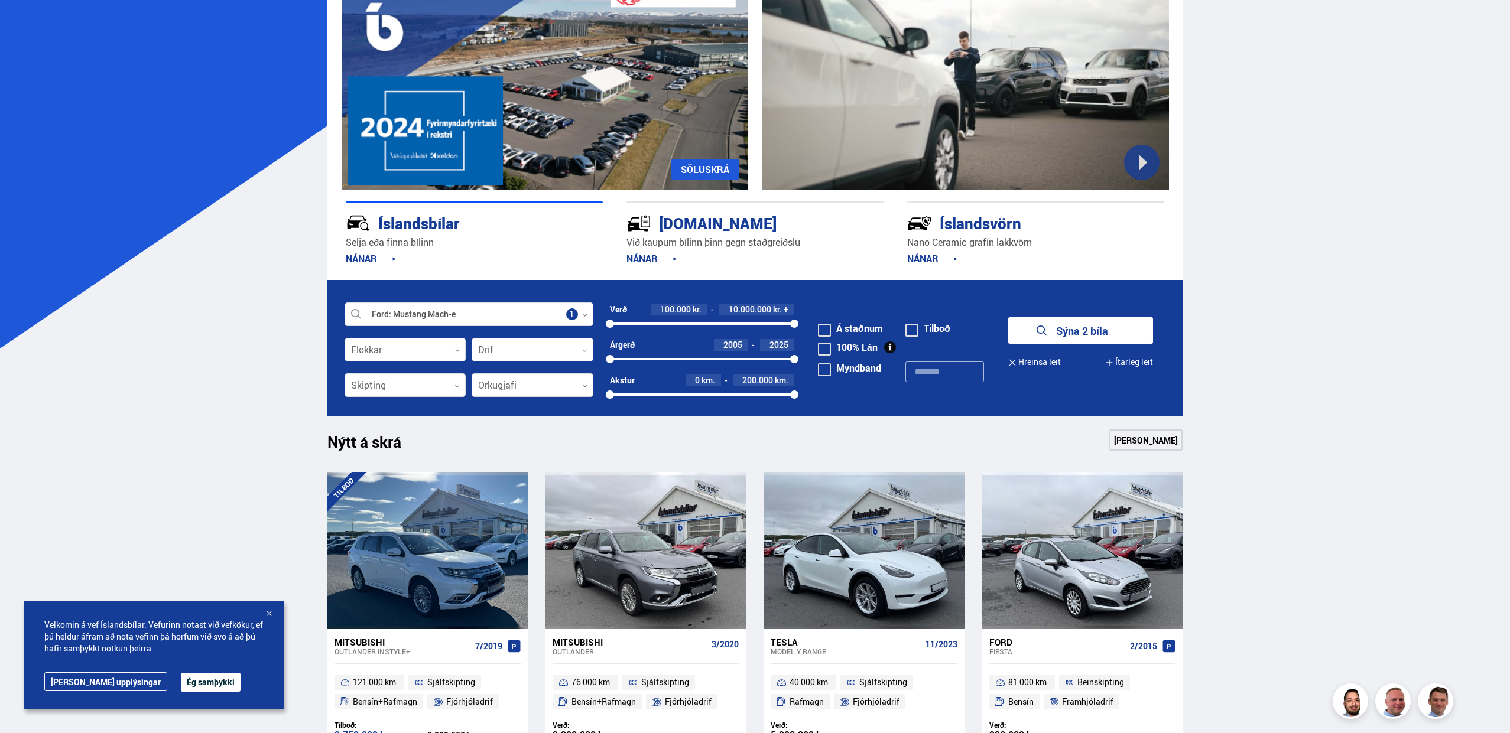
click at [1088, 345] on div "Sýna 2 bíla" at bounding box center [1080, 334] width 145 height 35
click at [1083, 336] on button "Sýna 2 bíla" at bounding box center [1080, 330] width 145 height 27
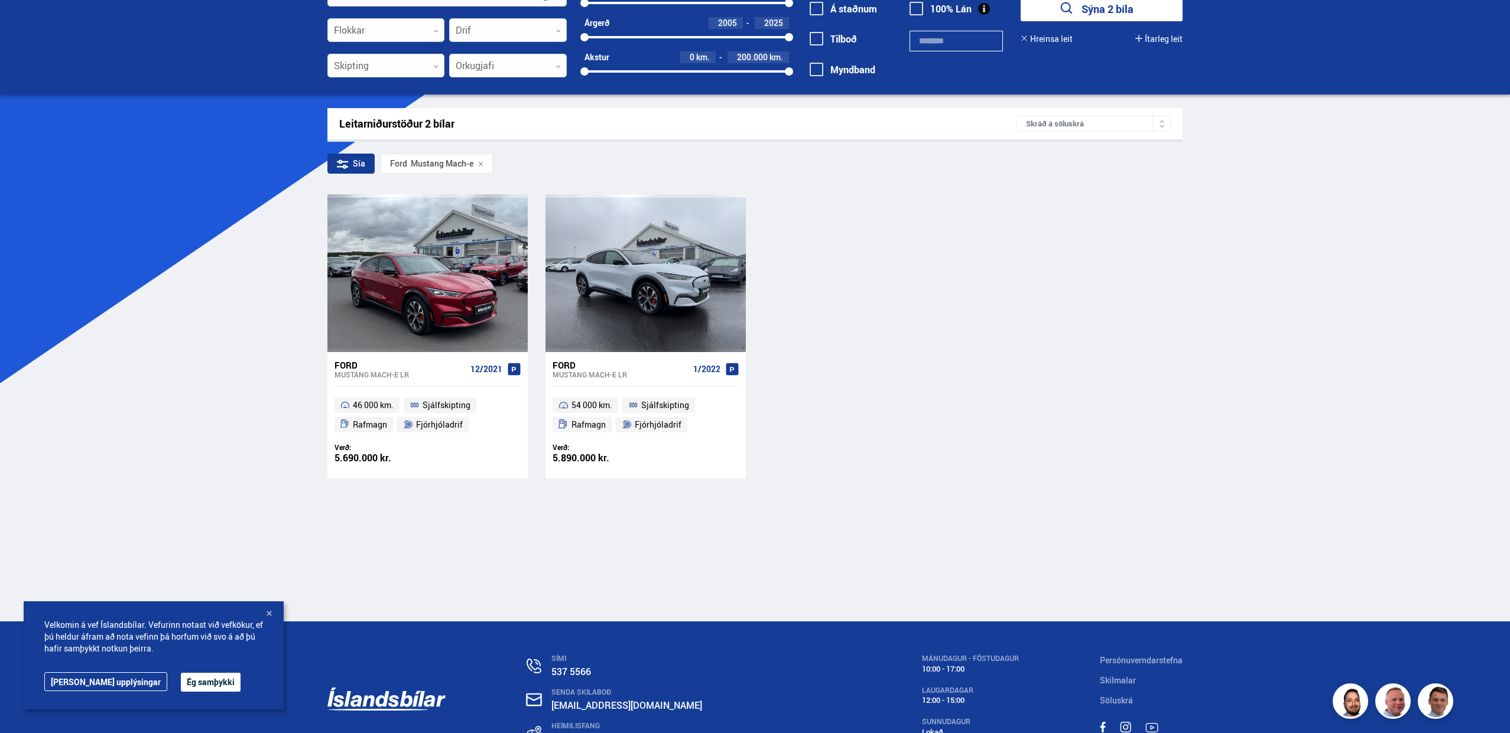
scroll to position [85, 0]
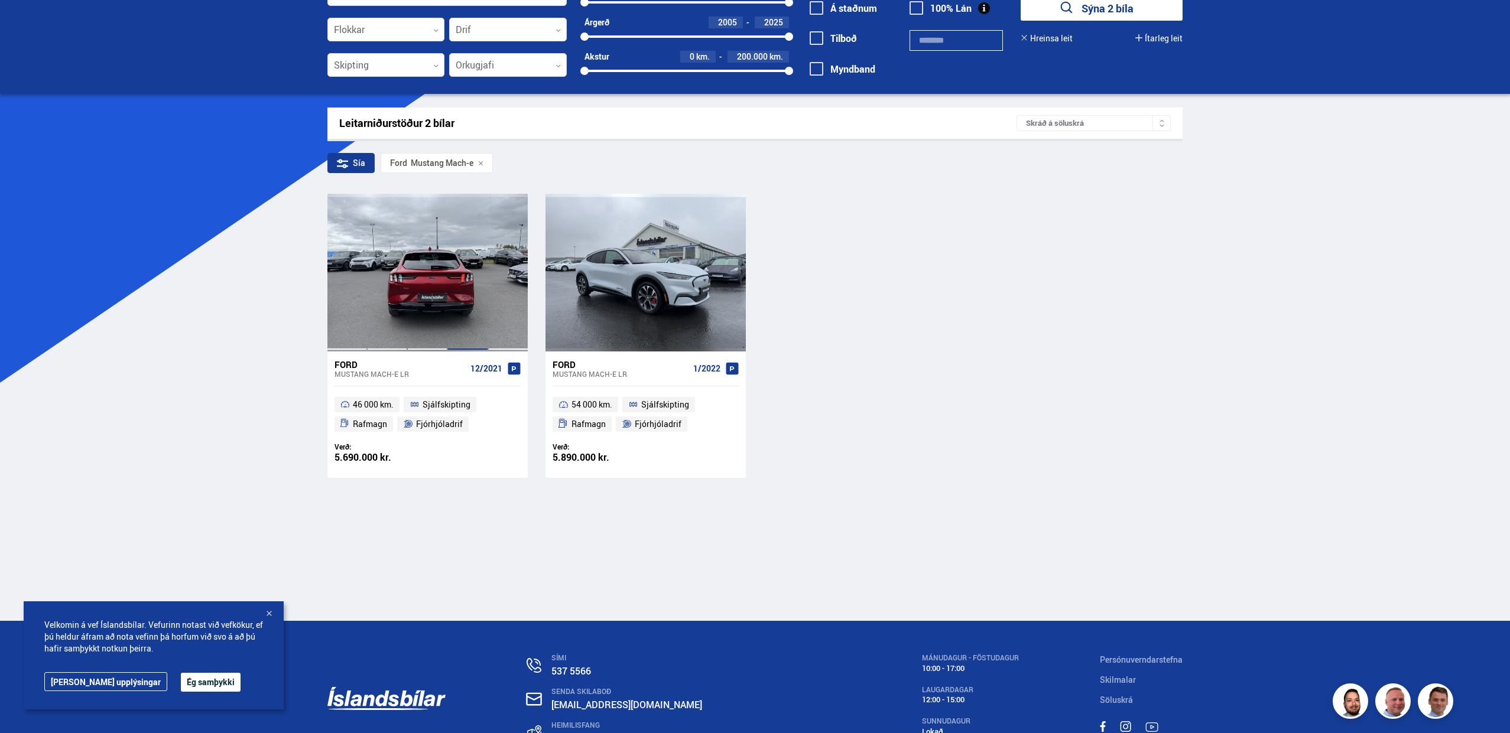
click at [449, 321] on div at bounding box center [467, 272] width 40 height 157
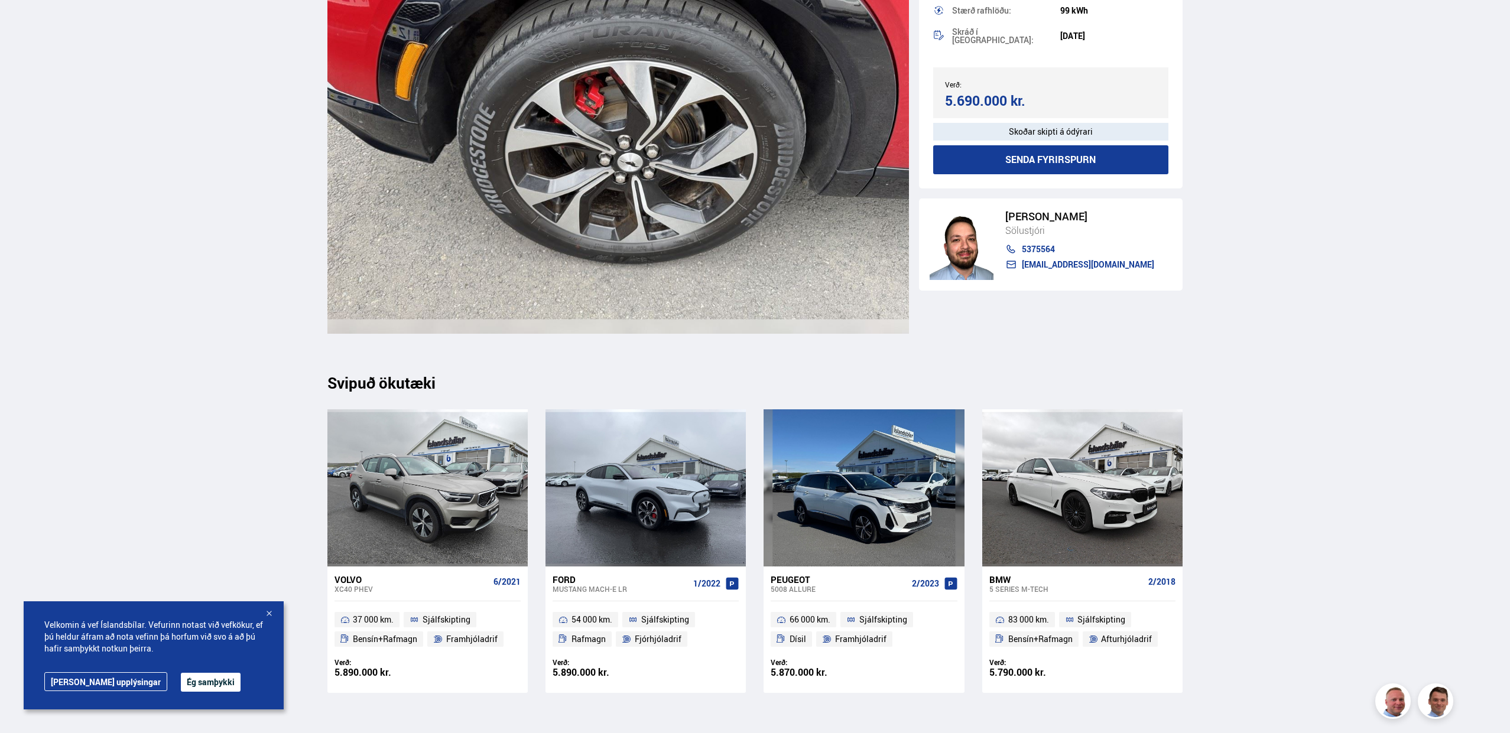
scroll to position [14318, 0]
